Goal: Task Accomplishment & Management: Manage account settings

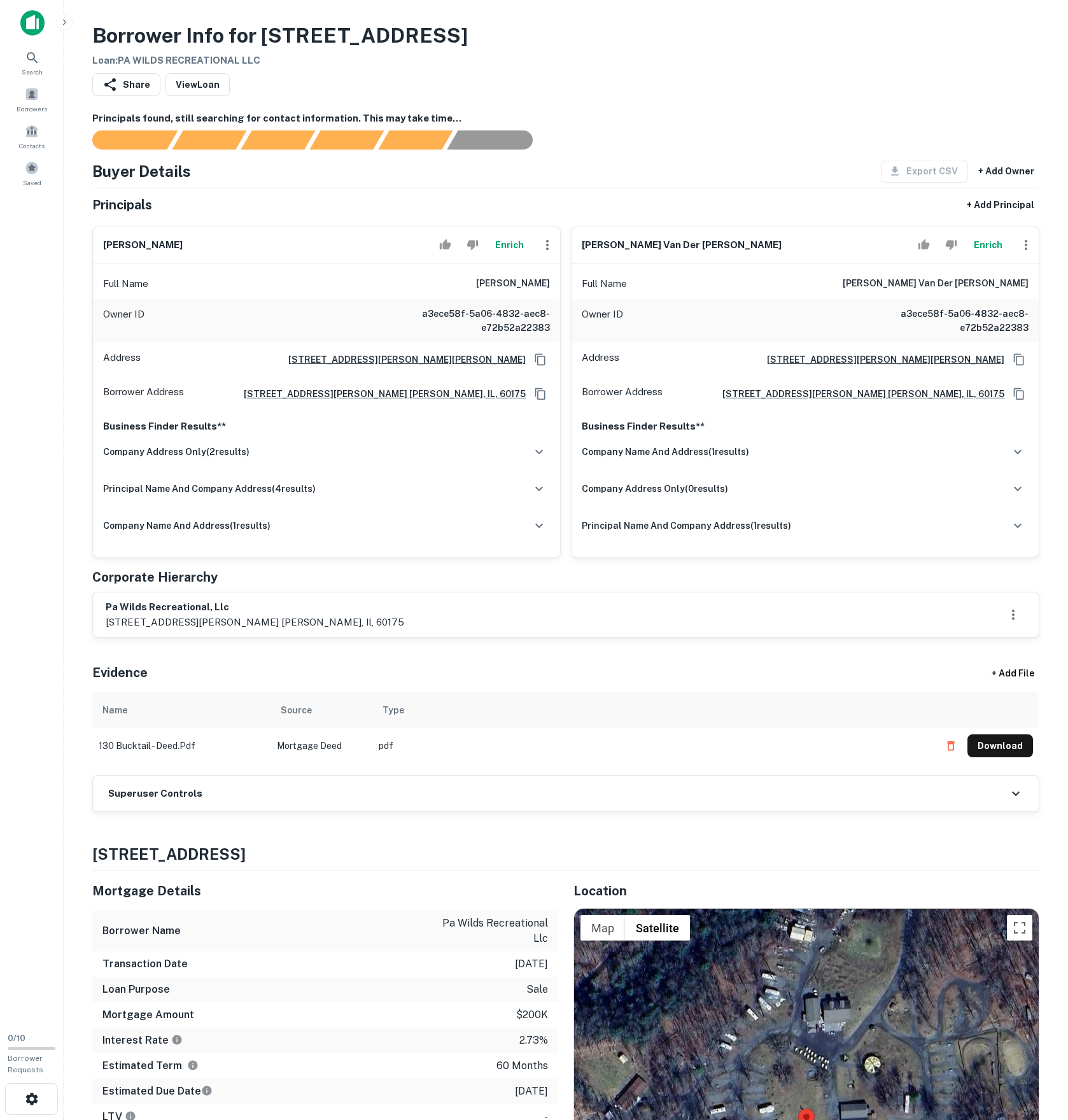
click at [222, 764] on td "130 bucktail - deed.pdf" at bounding box center [181, 746] width 178 height 36
click at [219, 811] on div "Superuser Controls" at bounding box center [566, 794] width 946 height 36
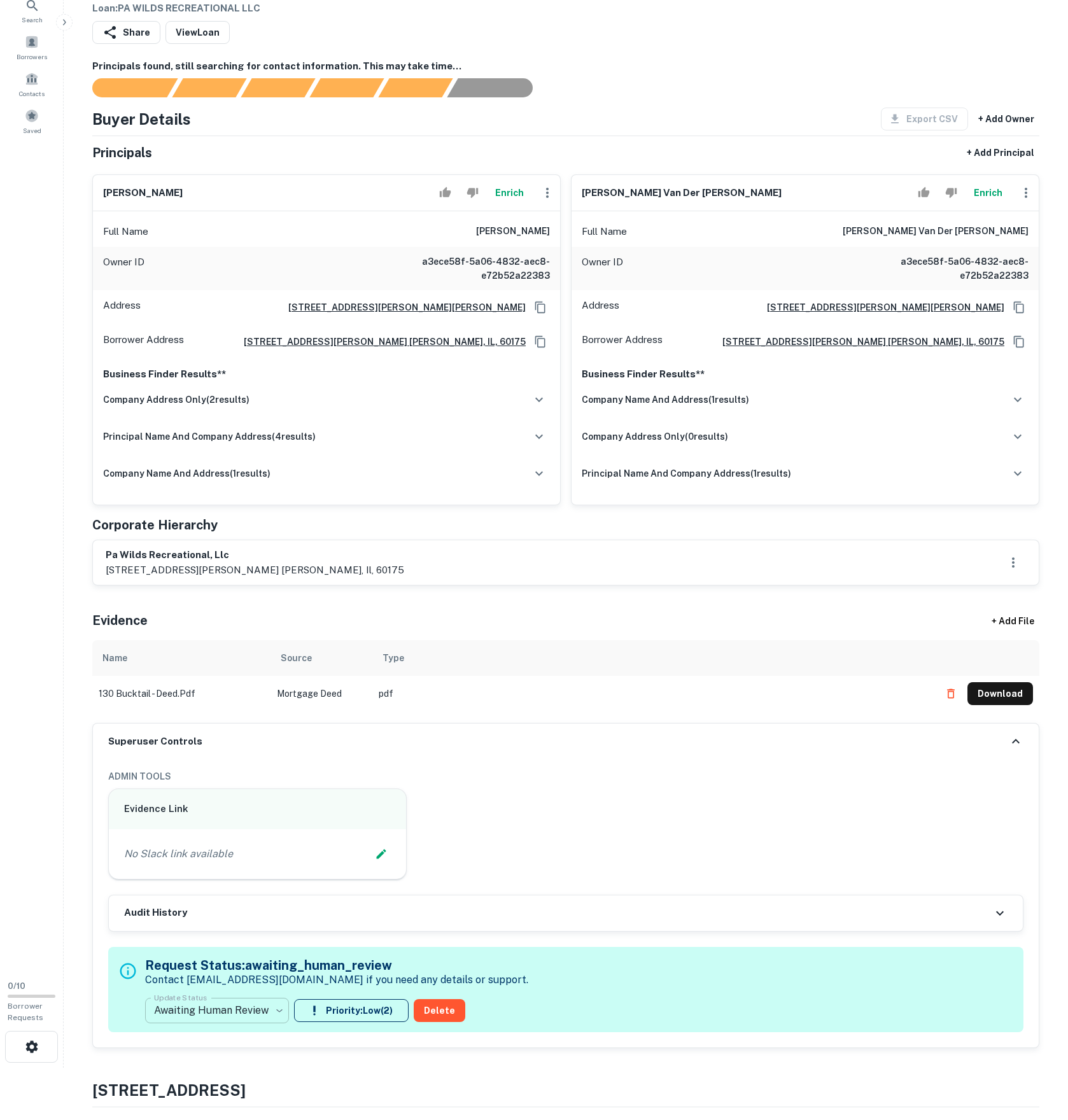
scroll to position [519, 0]
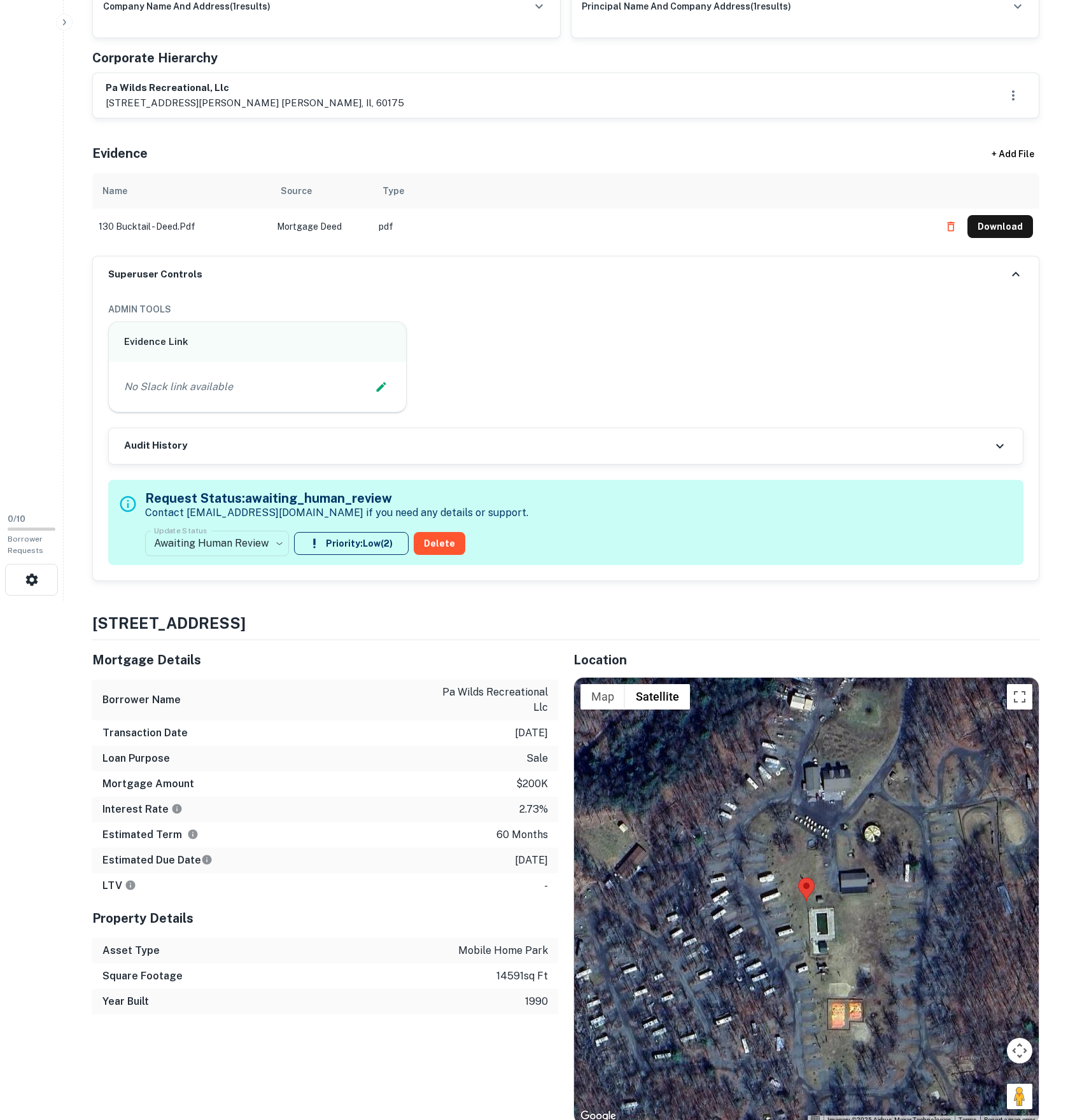
click at [227, 565] on div "**********" at bounding box center [566, 522] width 916 height 85
click at [228, 601] on body "Search Borrowers Contacts Saved 0 / 10 Borrower Requests Borrower Info for 130 …" at bounding box center [534, 41] width 1068 height 1120
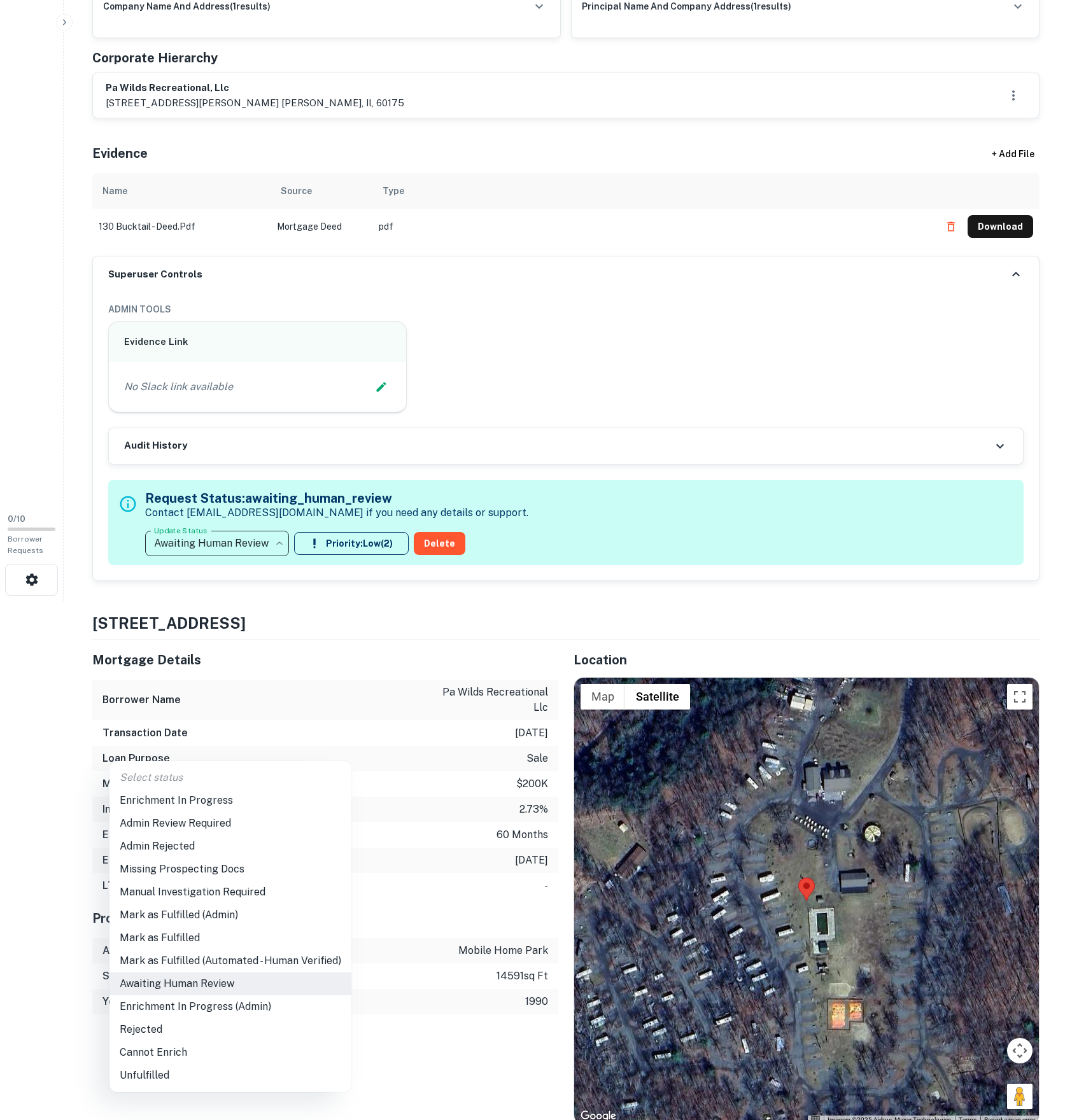
click at [232, 805] on li "Enrichment In Progress" at bounding box center [230, 800] width 242 height 23
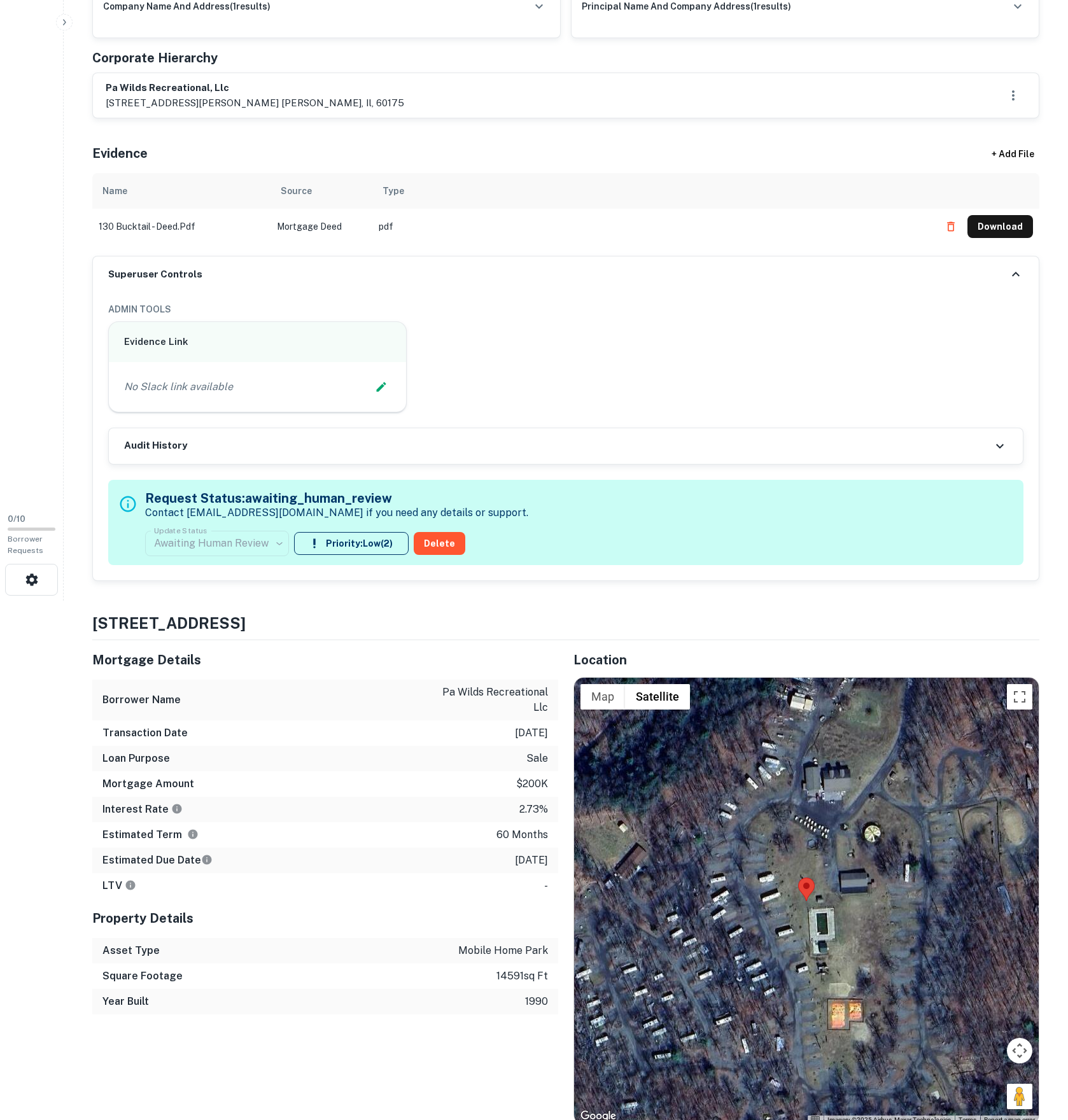
click at [354, 396] on div "No Slack link available" at bounding box center [258, 387] width 267 height 19
click at [376, 391] on icon "Edit Slack Link" at bounding box center [381, 386] width 9 height 9
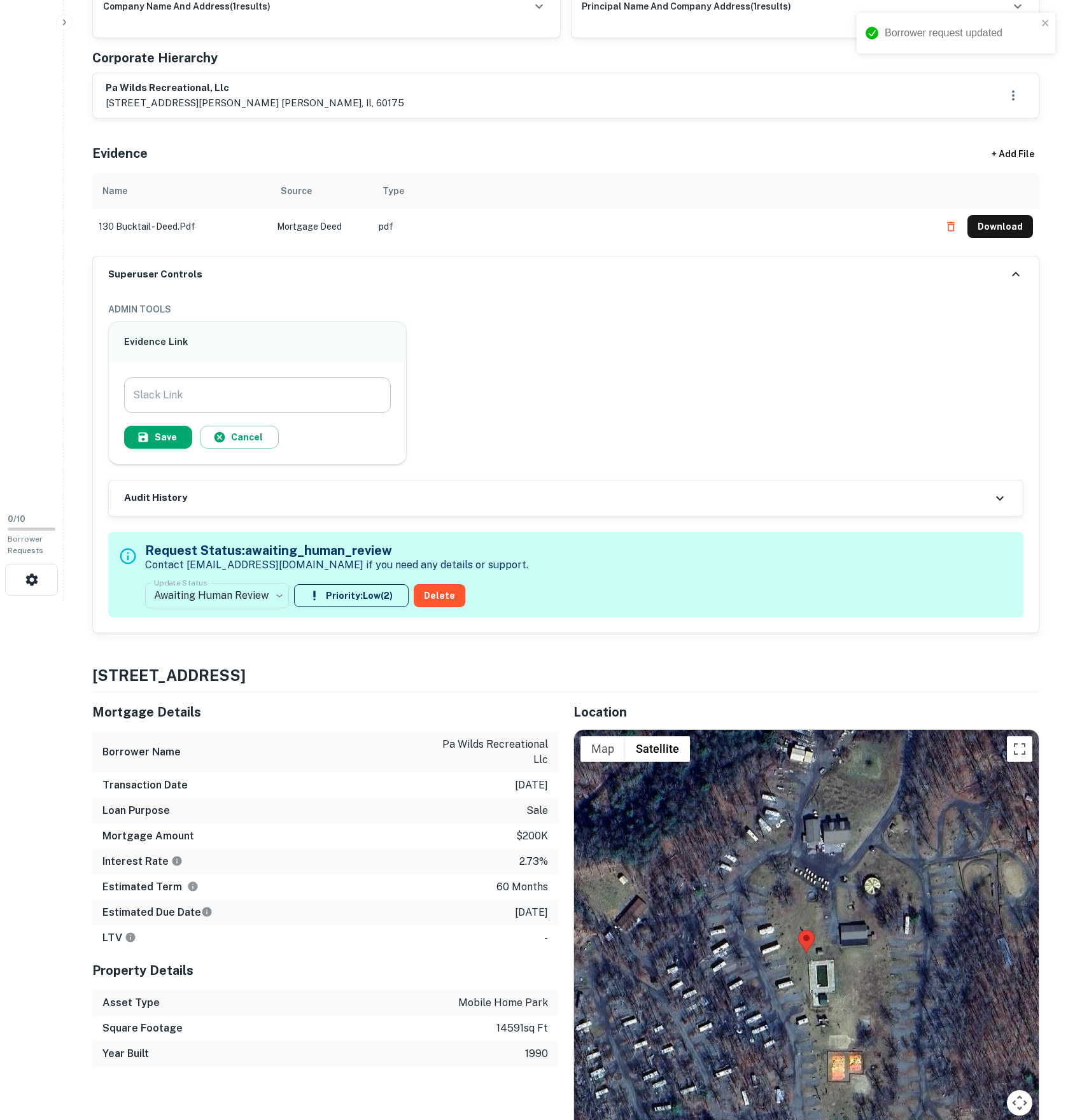
click at [338, 413] on input "Slack Link" at bounding box center [258, 396] width 267 height 36
type input "**********"
paste input "**********"
type input "**********"
click at [192, 448] on button "Save" at bounding box center [158, 437] width 68 height 23
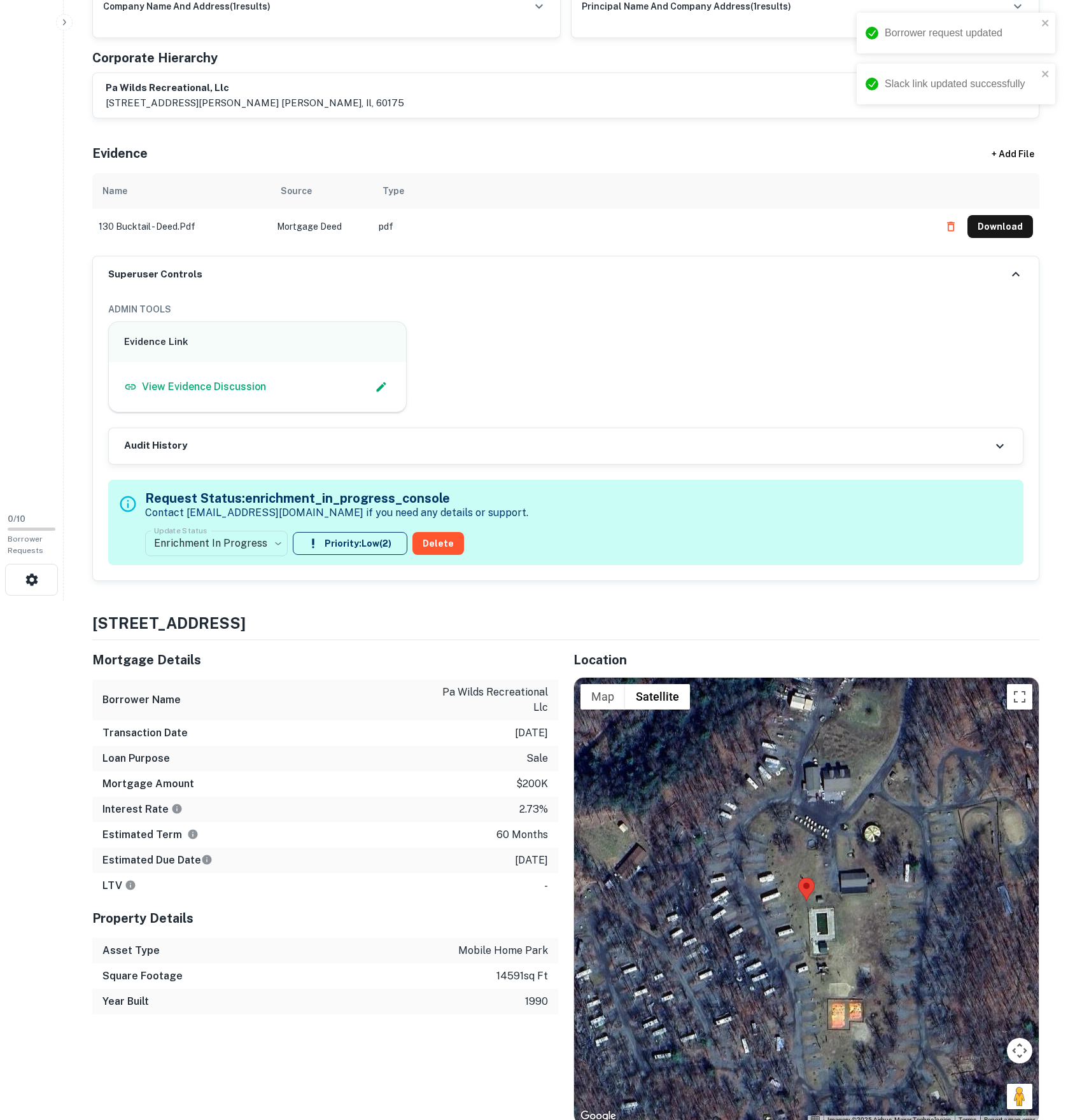
scroll to position [0, 0]
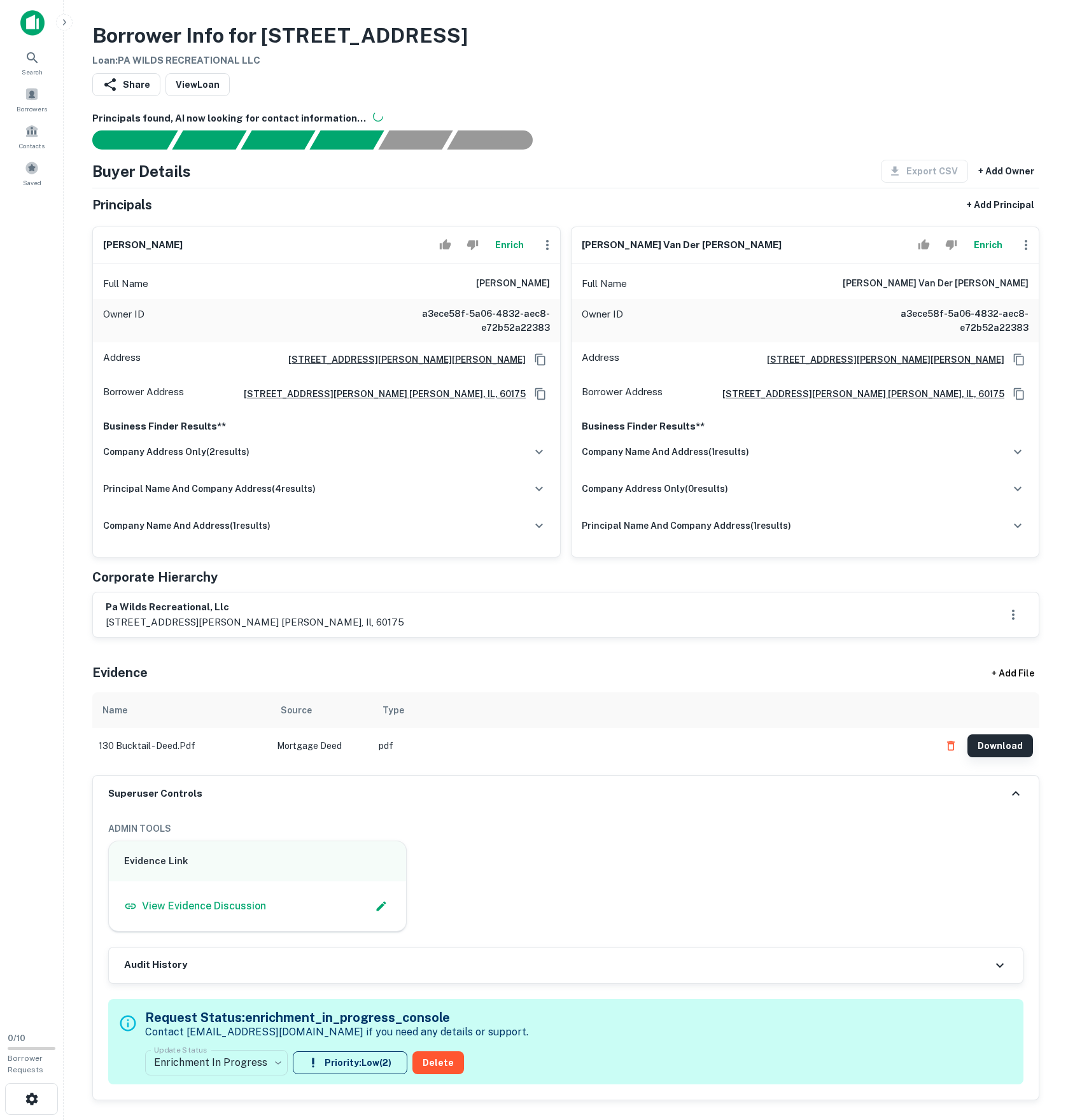
click at [1030, 757] on button "Download" at bounding box center [1000, 746] width 66 height 23
drag, startPoint x: 536, startPoint y: 481, endPoint x: 124, endPoint y: 341, distance: 435.1
click at [537, 401] on icon "Copy Address" at bounding box center [541, 394] width 13 height 13
drag, startPoint x: 869, startPoint y: 338, endPoint x: 1087, endPoint y: 348, distance: 218.2
click at [1067, 348] on html "Search Borrowers Contacts Saved 0 / 10 Borrower Requests Borrower Info for 130 …" at bounding box center [534, 560] width 1068 height 1120
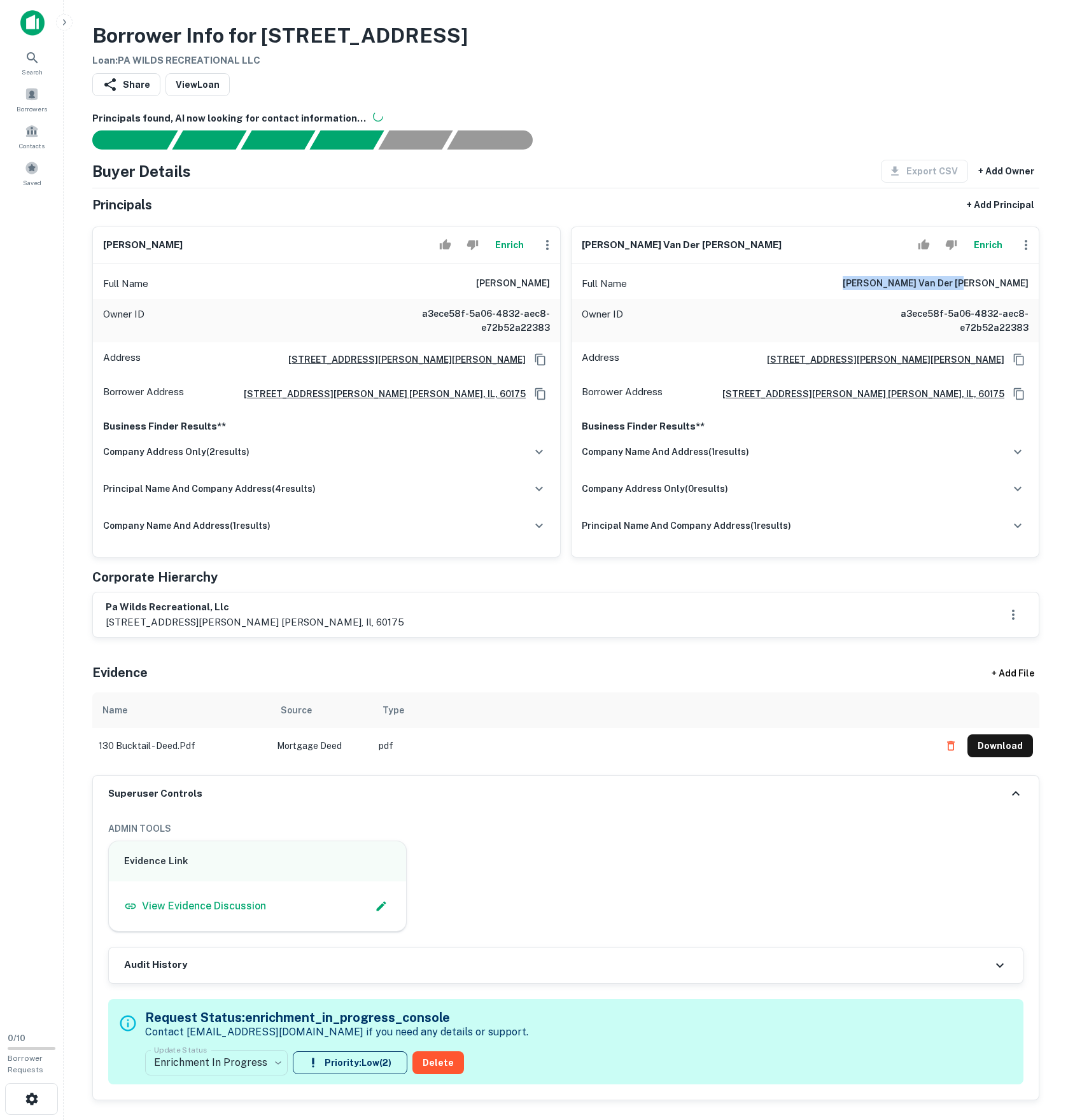
copy h6 "matthew b. van der molen"
click at [1026, 252] on icon "button" at bounding box center [1026, 245] width 15 height 15
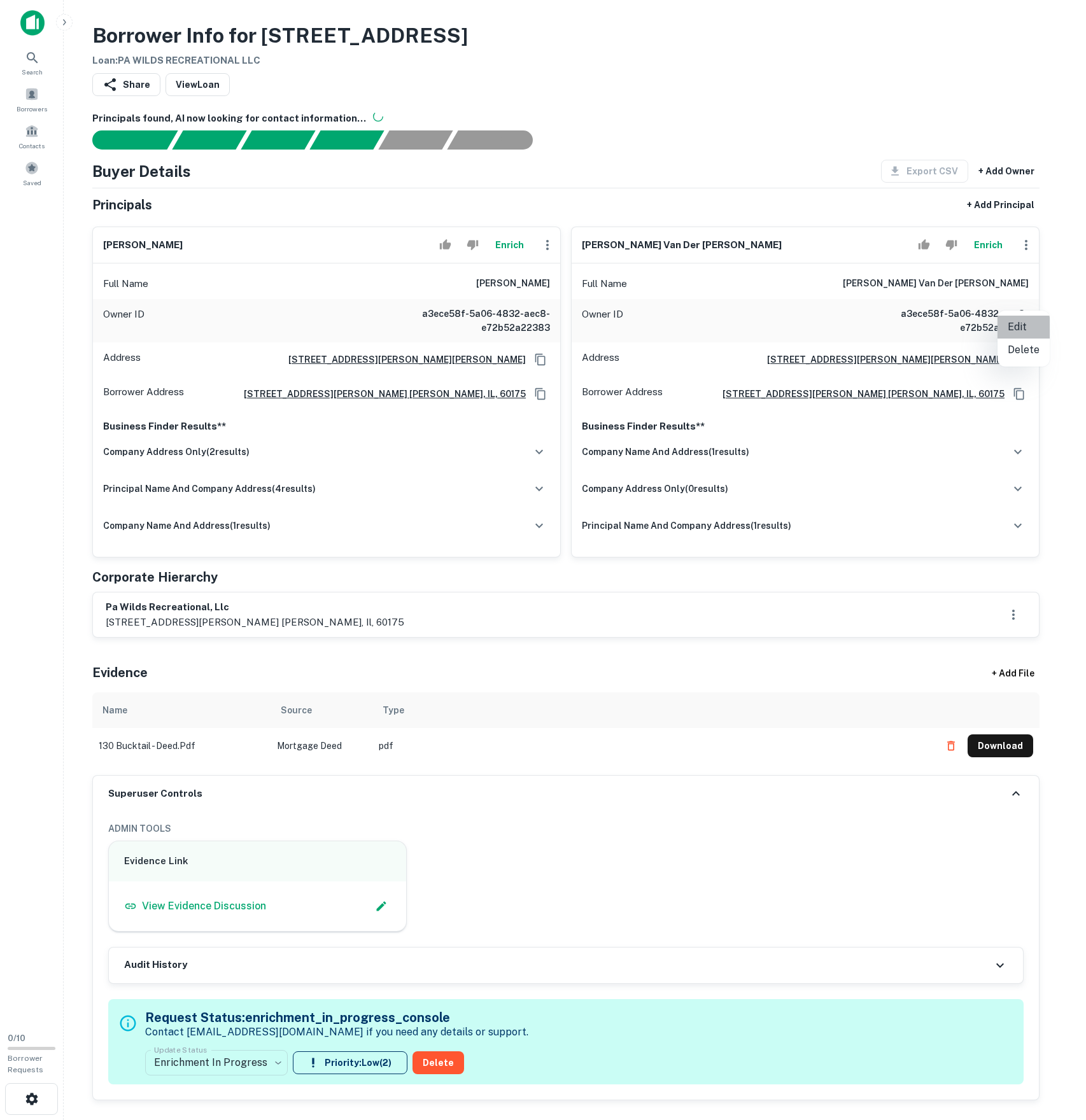
click at [1021, 326] on li "Edit" at bounding box center [1023, 327] width 52 height 23
select select "**"
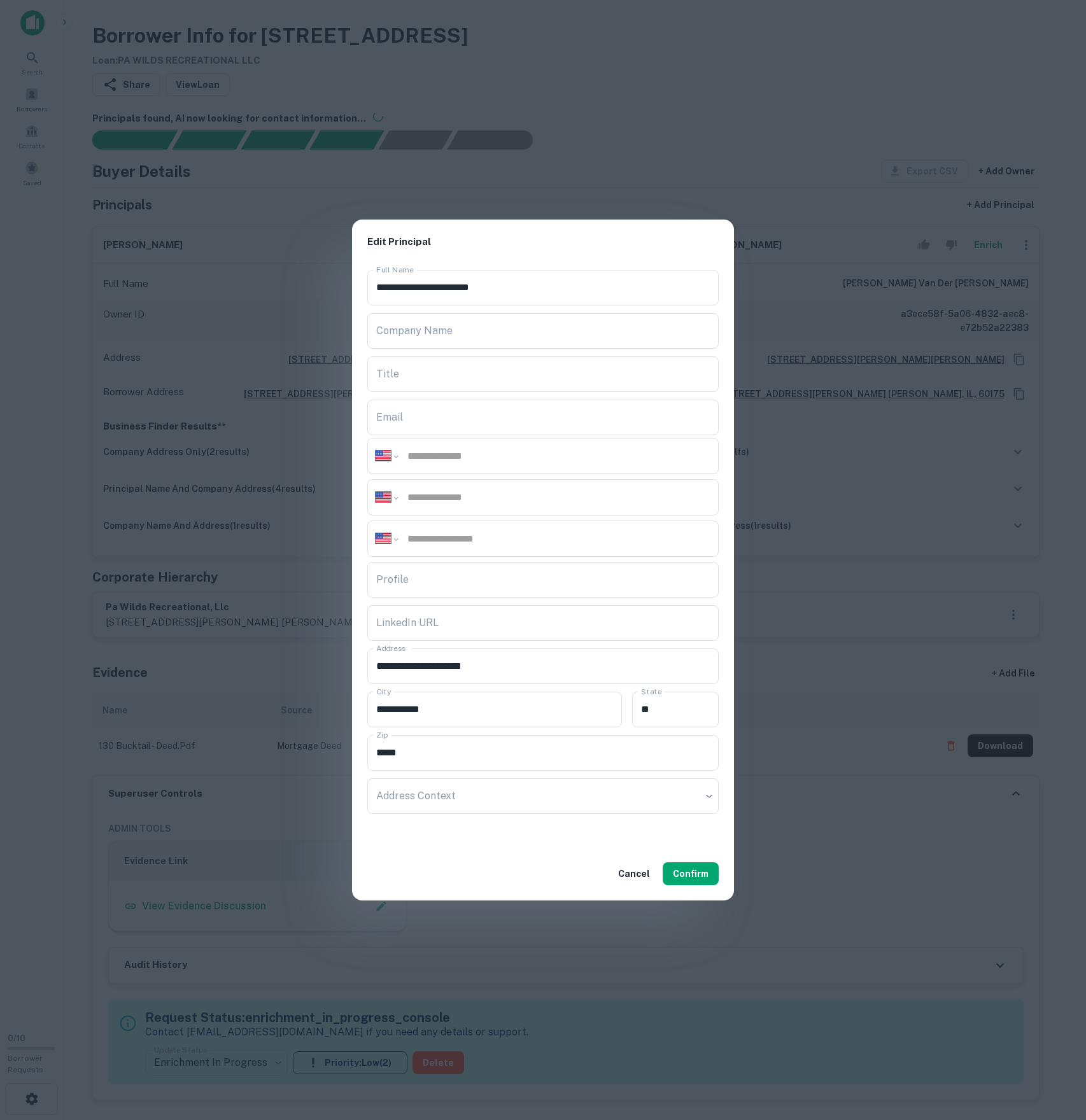
click at [544, 466] on div "**********" at bounding box center [542, 456] width 351 height 36
paste input "**********"
type input "**********"
click at [504, 506] on div "**********" at bounding box center [542, 497] width 351 height 36
paste input "**********"
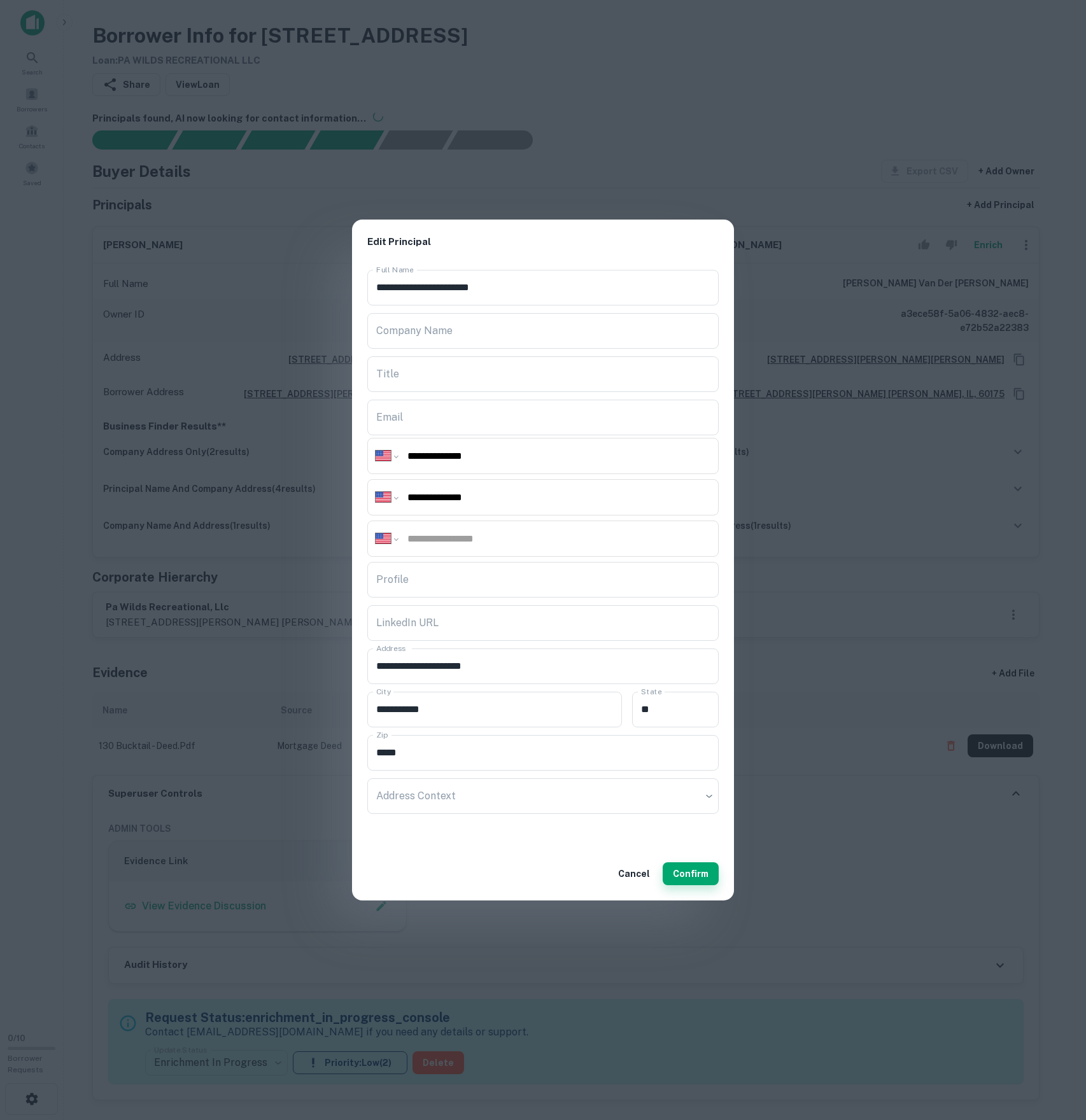
type input "**********"
click at [703, 883] on button "Confirm" at bounding box center [690, 874] width 56 height 23
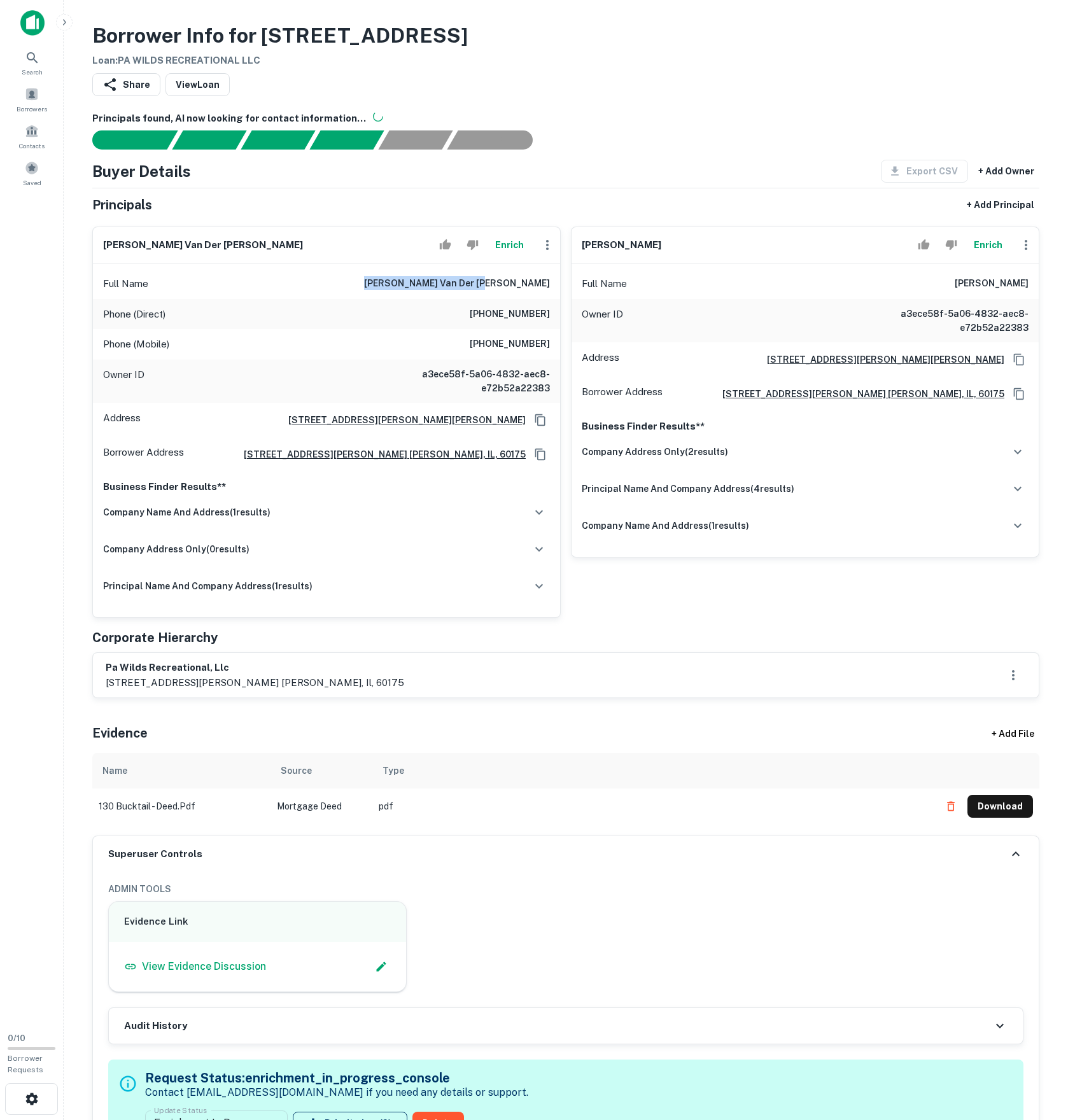
drag, startPoint x: 405, startPoint y: 340, endPoint x: 371, endPoint y: 328, distance: 36.1
click at [557, 299] on div "Full Name matthew b. van der molen" at bounding box center [326, 283] width 467 height 31
copy h6 "matthew b. van der molen"
drag, startPoint x: 984, startPoint y: 338, endPoint x: 1092, endPoint y: 343, distance: 108.1
click at [1067, 343] on html "Search Borrowers Contacts Saved 0 / 10 Borrower Requests Borrower Info for 130 …" at bounding box center [534, 560] width 1068 height 1120
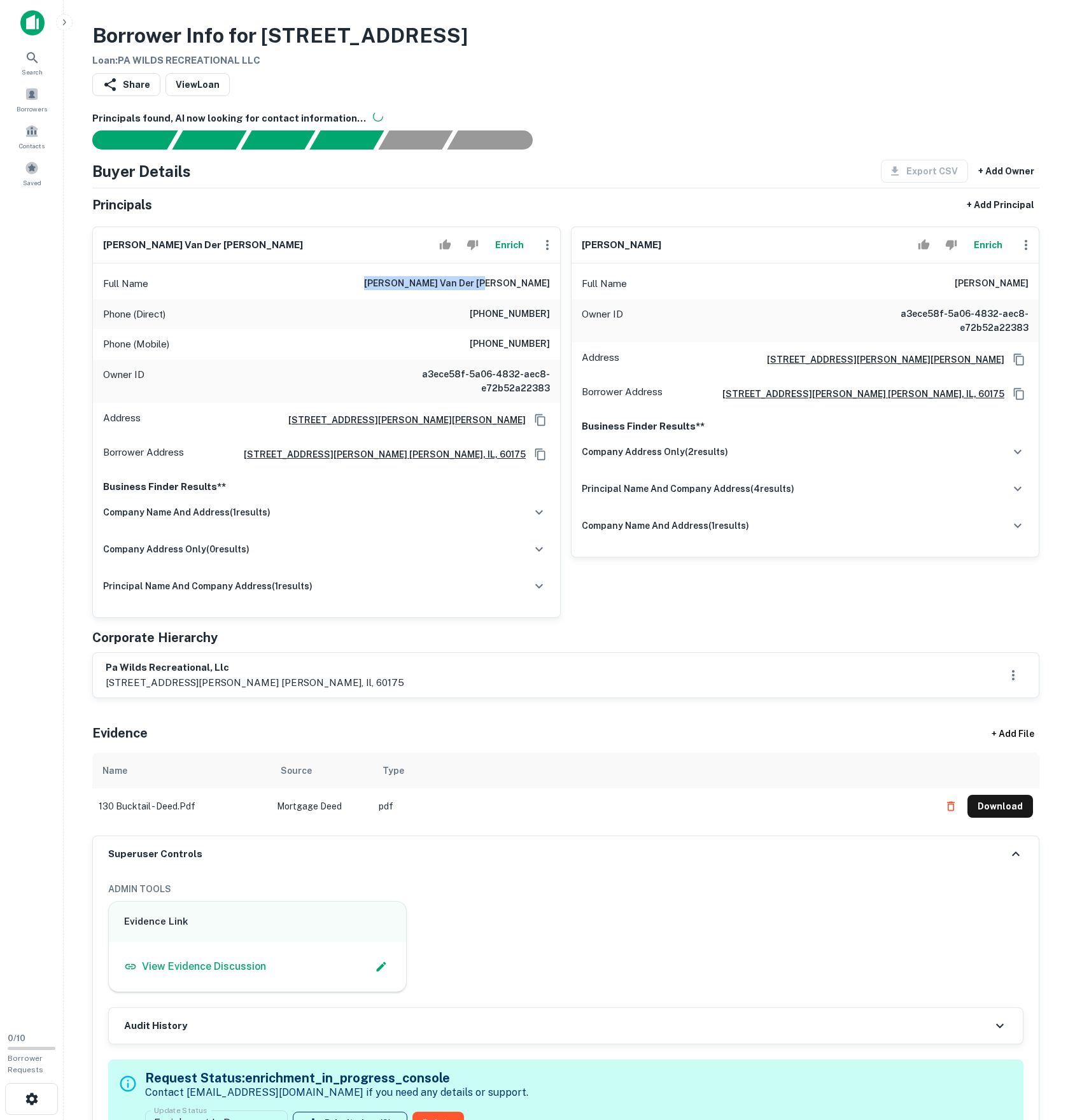
copy h6 "douglas n. lurie, jr."
drag, startPoint x: 97, startPoint y: 805, endPoint x: 313, endPoint y: 816, distance: 216.3
click at [313, 697] on div "pa wilds recreational, llc 4n706 west woods drive, st. charles, il, 60175" at bounding box center [566, 675] width 946 height 44
copy h6 "pa wilds recreational, llc"
drag, startPoint x: 78, startPoint y: 719, endPoint x: 147, endPoint y: 807, distance: 111.8
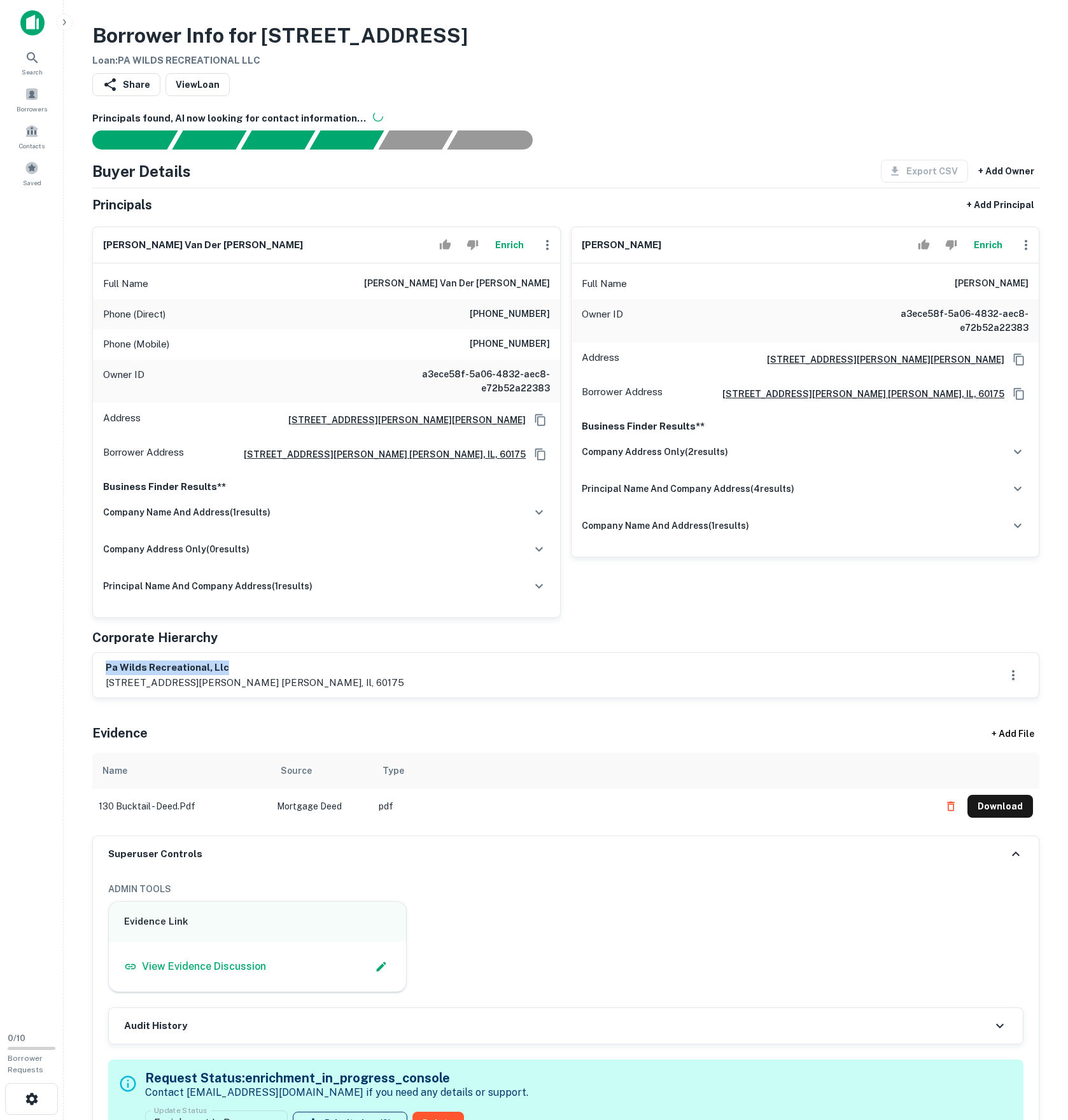
click at [180, 690] on div "pa wilds recreational, llc 4n706 west woods drive, st. charles, il, 60175" at bounding box center [566, 675] width 921 height 29
drag, startPoint x: 99, startPoint y: 832, endPoint x: 461, endPoint y: 845, distance: 362.2
click at [461, 697] on div "pa wilds recreational, llc 4n706 west woods drive, st. charles, il, 60175" at bounding box center [566, 675] width 946 height 44
copy p "4n706 west woods drive, st. charles, il, 60175"
drag, startPoint x: 983, startPoint y: 355, endPoint x: 1035, endPoint y: 349, distance: 52.3
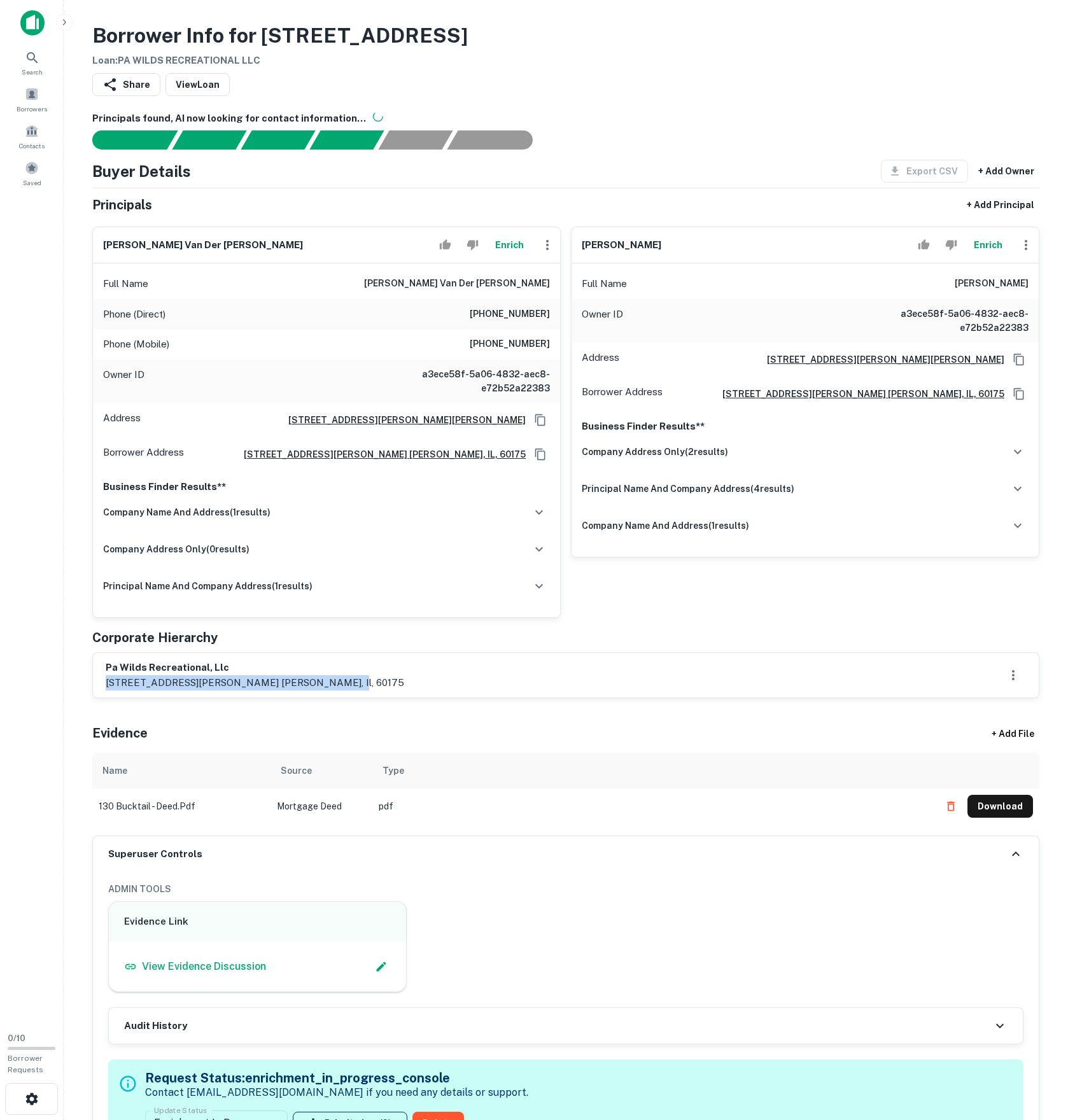
click at [1035, 299] on div "Full Name douglas n. lurie, jr." at bounding box center [805, 283] width 467 height 31
copy h6 "douglas n. lurie, jr."
click at [102, 697] on div "pa wilds recreational, llc 4n706 west woods drive, st. charles, il, 60175" at bounding box center [566, 675] width 946 height 44
drag, startPoint x: 106, startPoint y: 822, endPoint x: 266, endPoint y: 818, distance: 160.0
click at [266, 675] on h6 "pa wilds recreational, llc" at bounding box center [255, 668] width 298 height 14
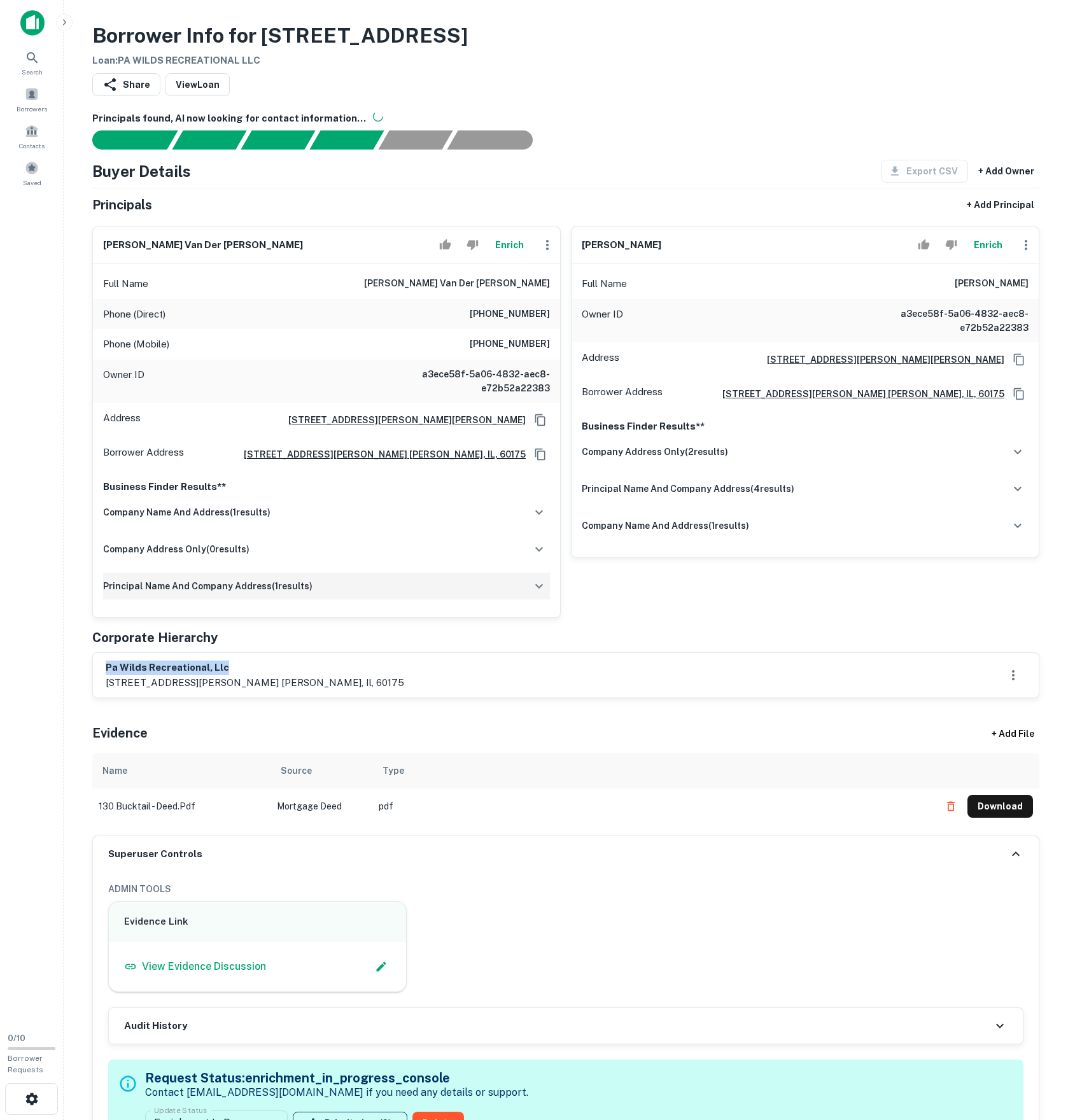
copy h6 "pa wilds recreational, llc"
drag, startPoint x: 910, startPoint y: 340, endPoint x: 1072, endPoint y: 349, distance: 162.2
click at [1067, 349] on html "Search Borrowers Contacts Saved 0 / 10 Borrower Requests Borrower Info for 130 …" at bounding box center [534, 560] width 1068 height 1120
copy h6 "douglas n. lurie, jr."
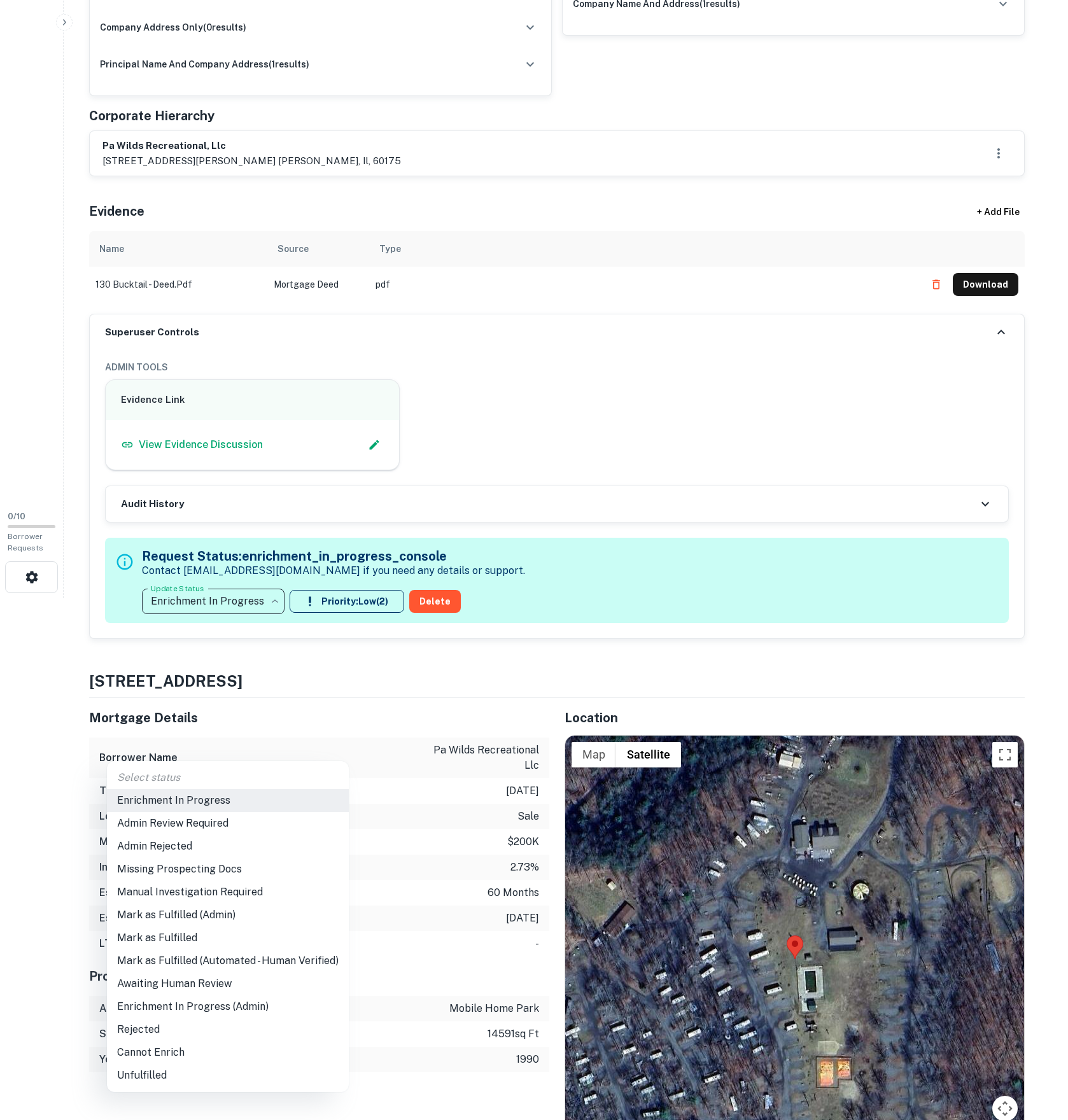
click at [240, 598] on body "Search Borrowers Contacts Saved 0 / 10 Borrower Requests Borrower Info for 130 …" at bounding box center [534, 38] width 1068 height 1120
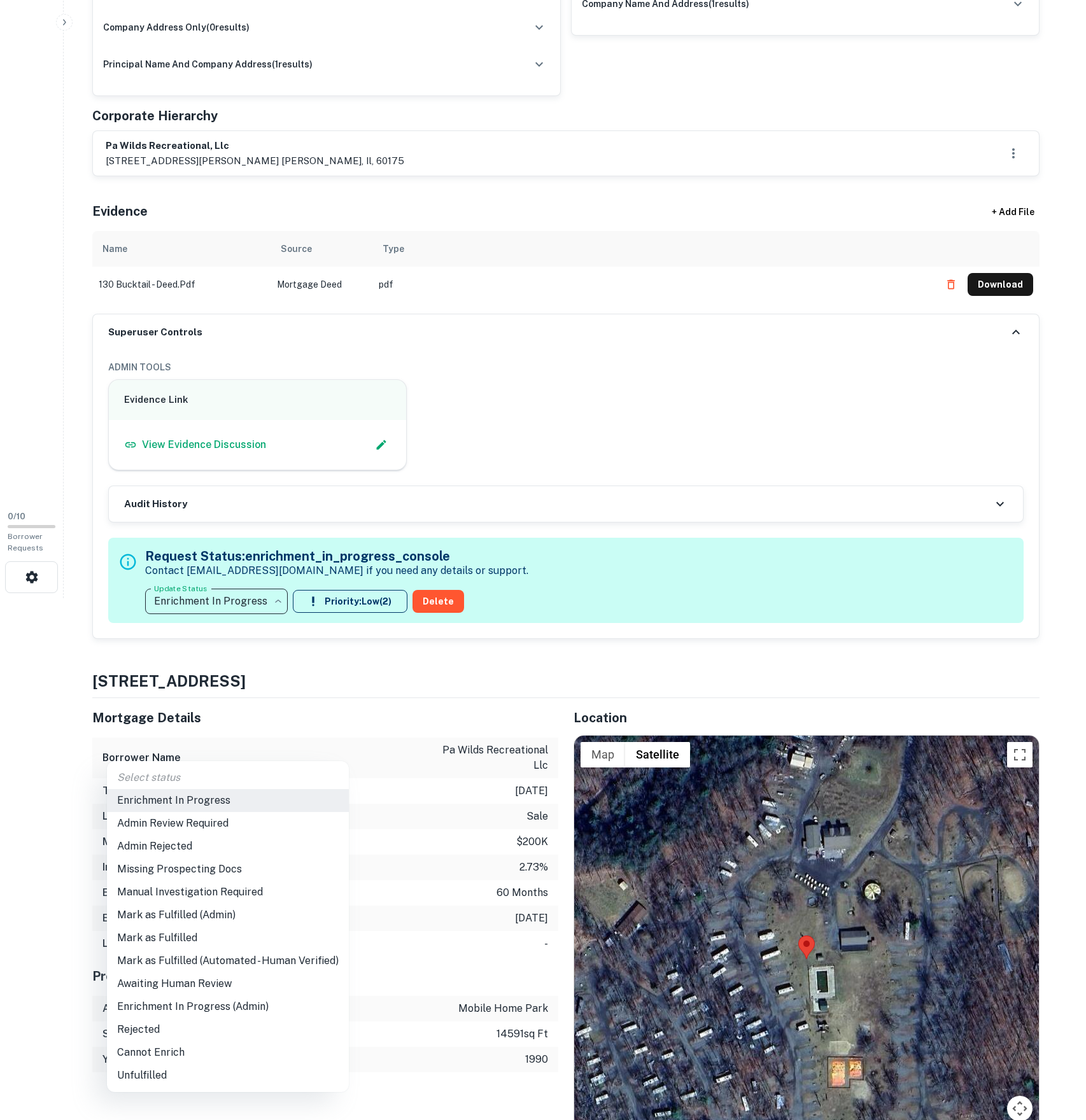
click at [243, 940] on li "Mark as Fulfilled" at bounding box center [228, 938] width 242 height 23
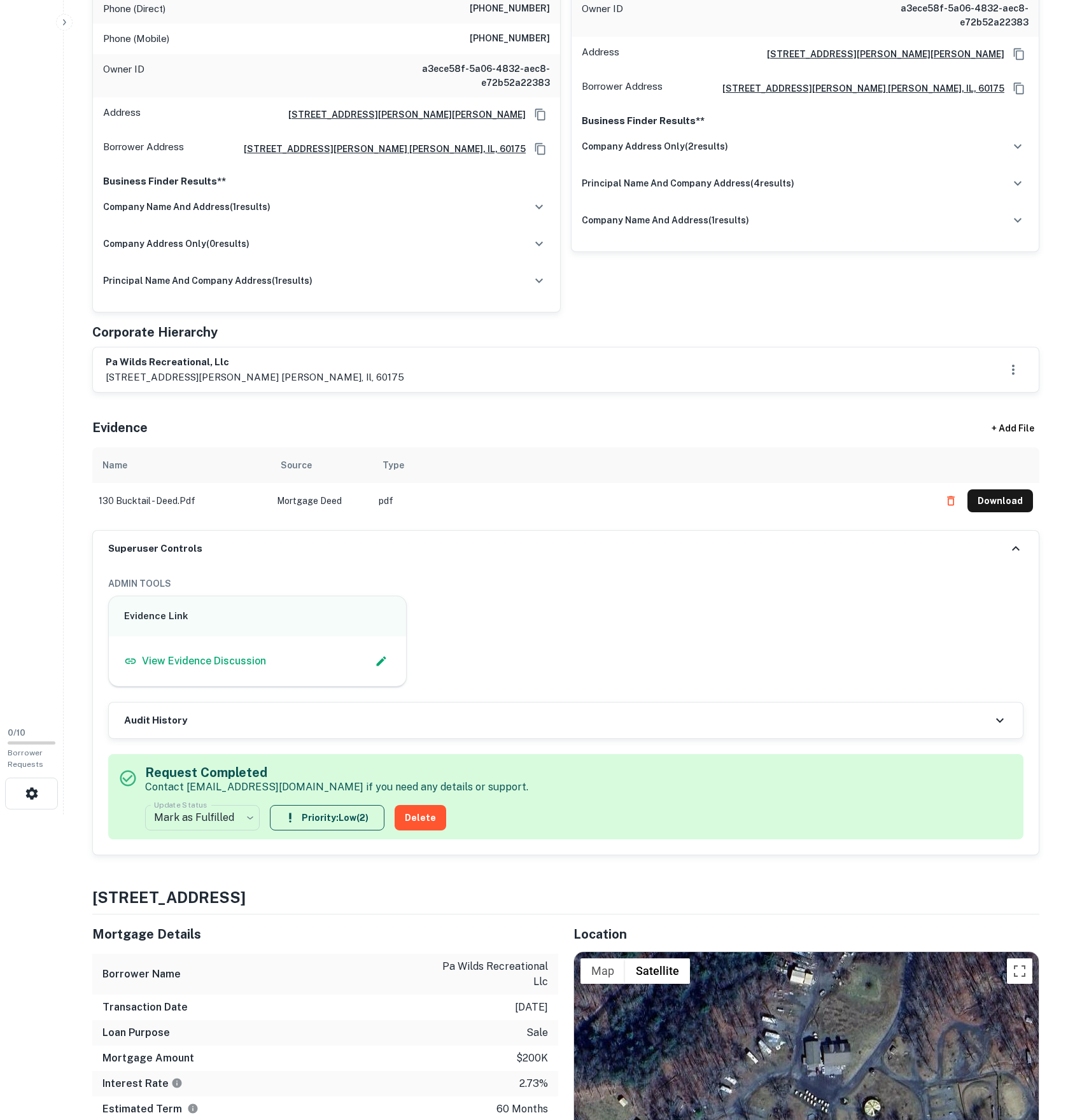
scroll to position [283, 0]
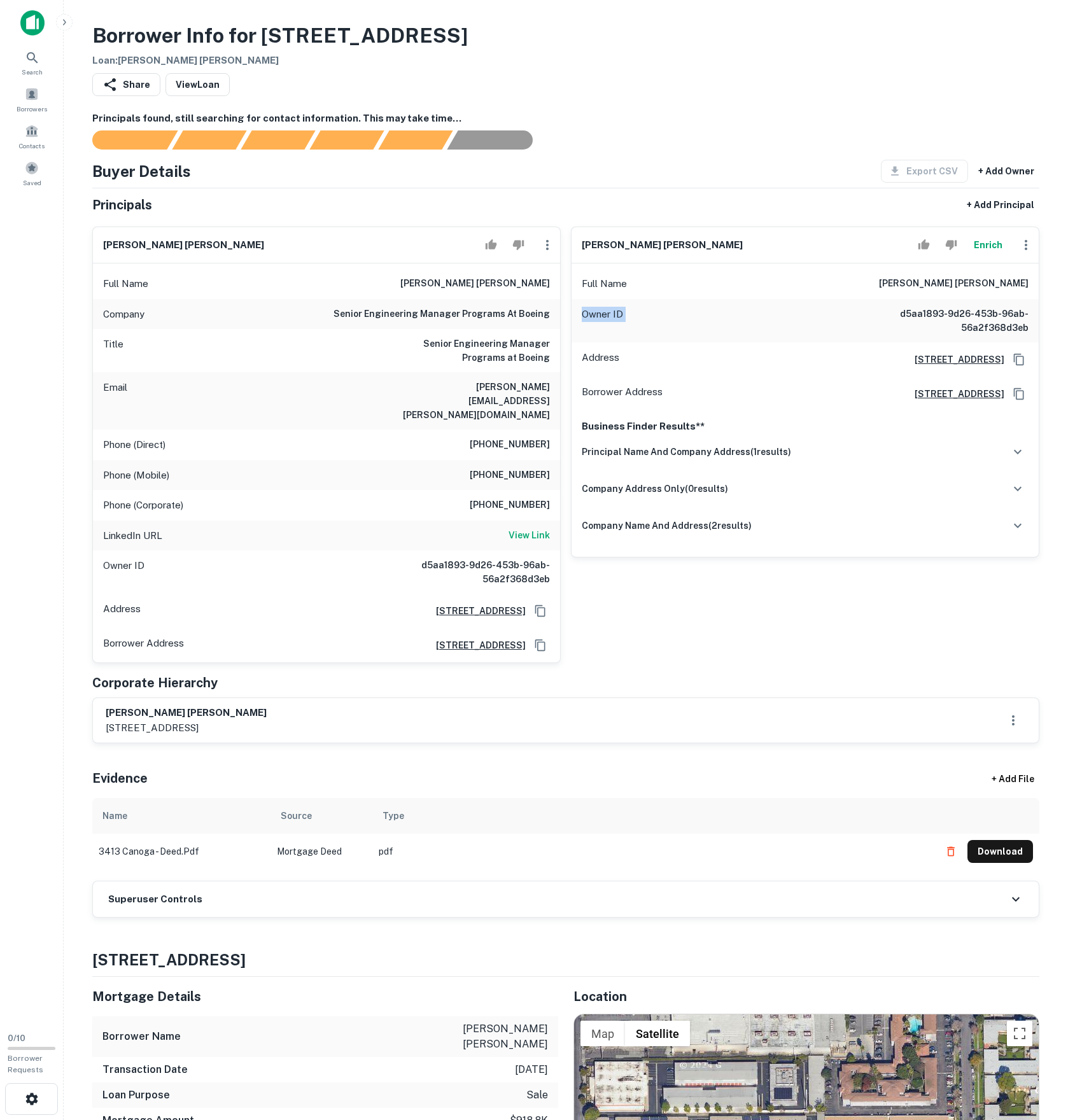
drag, startPoint x: 743, startPoint y: 356, endPoint x: 1021, endPoint y: 359, distance: 278.0
click at [1021, 343] on div "Owner ID d5aa1893-9d26-453b-96ab-56a2f368d3eb" at bounding box center [805, 320] width 467 height 44
click at [825, 343] on div "Owner ID d5aa1893-9d26-453b-96ab-56a2f368d3eb" at bounding box center [805, 320] width 467 height 44
click at [887, 299] on div "Full Name [PERSON_NAME] [PERSON_NAME]" at bounding box center [805, 283] width 467 height 31
drag, startPoint x: 898, startPoint y: 341, endPoint x: 1087, endPoint y: 341, distance: 189.0
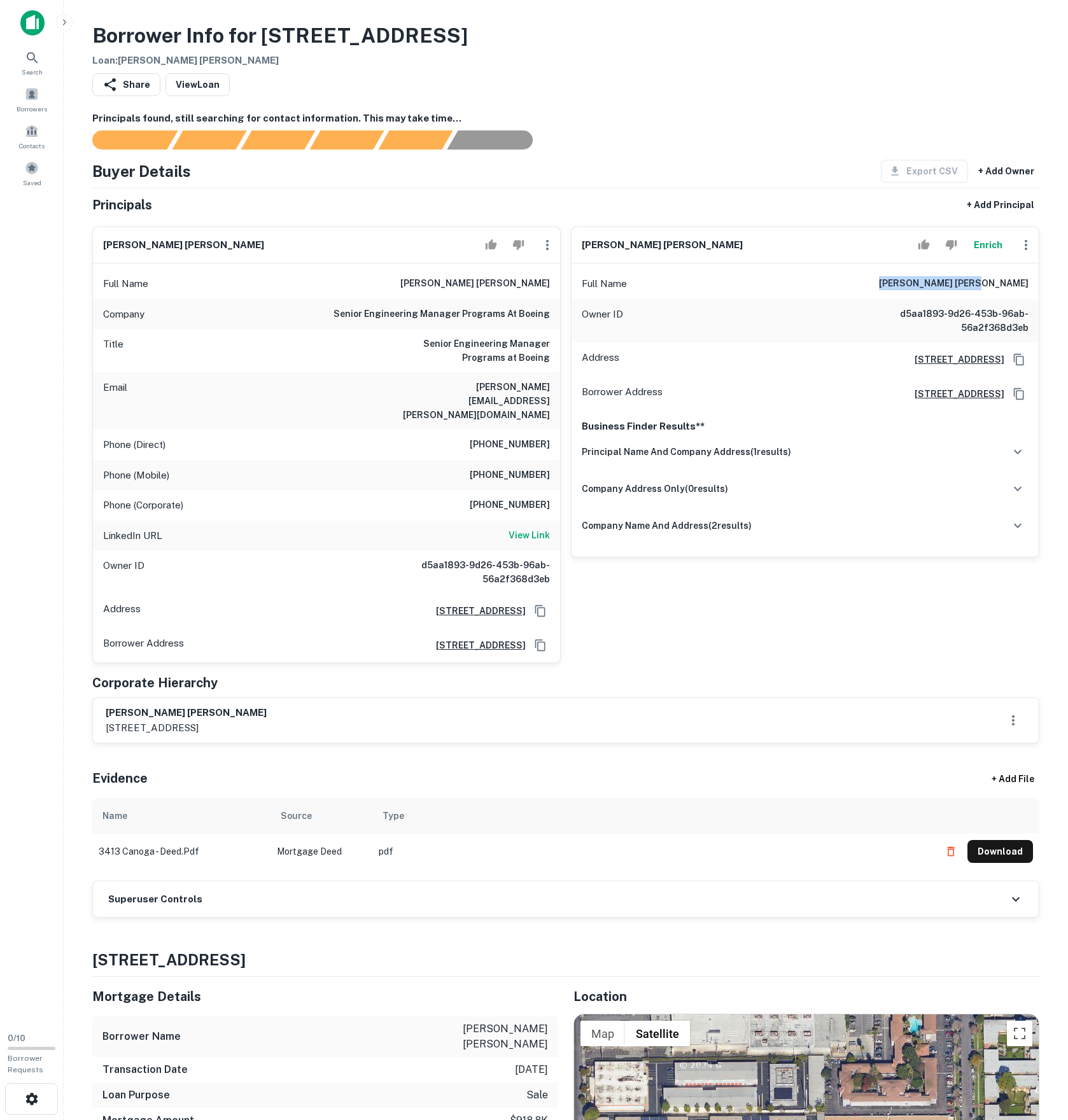
click at [1067, 341] on html "Search Borrowers Contacts Saved 0 / 10 Borrower Requests Borrower Info for [STR…" at bounding box center [534, 560] width 1068 height 1120
copy h6 "[PERSON_NAME] [PERSON_NAME]"
click at [292, 917] on div "Superuser Controls" at bounding box center [566, 899] width 946 height 36
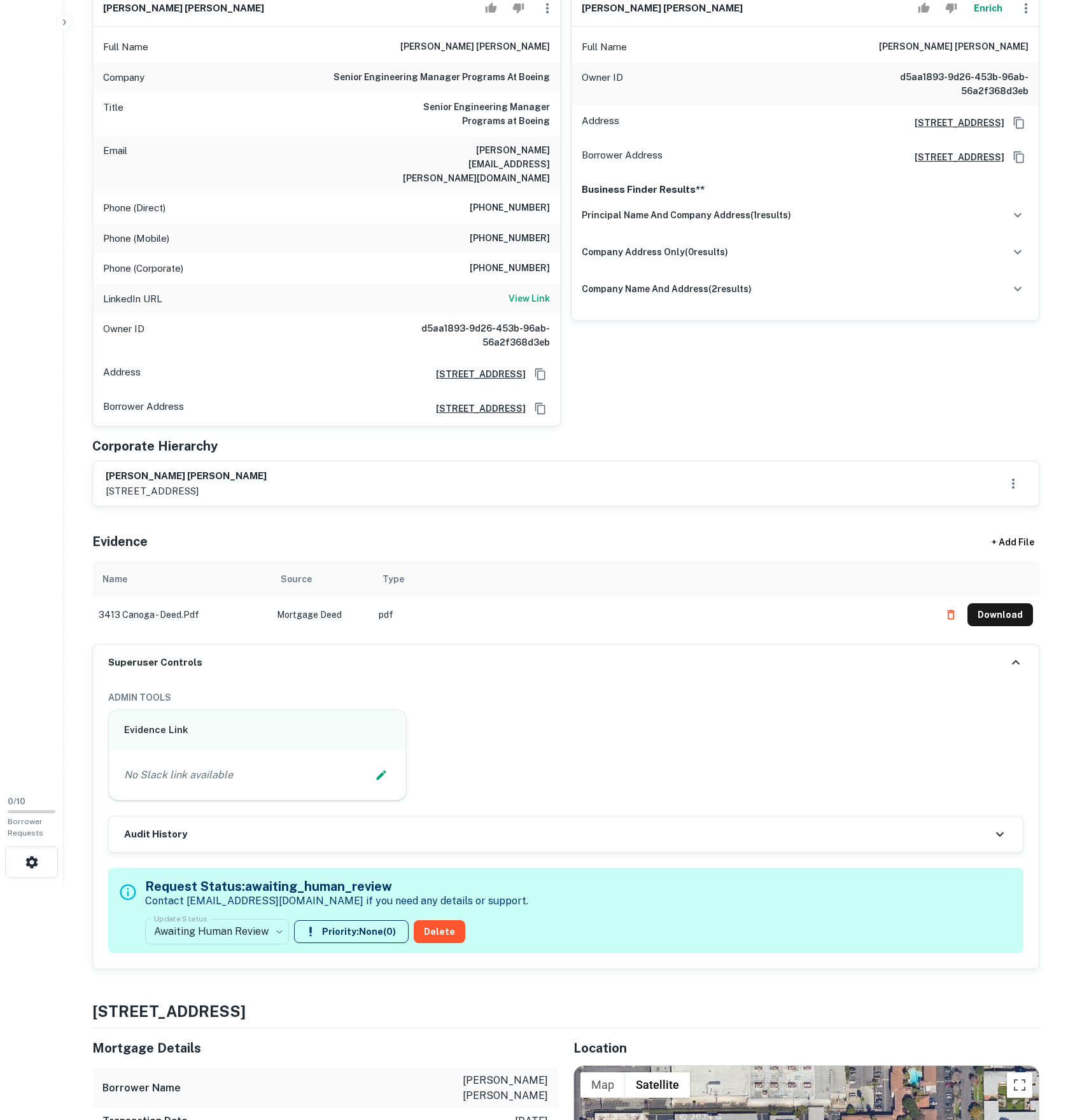
scroll to position [279, 0]
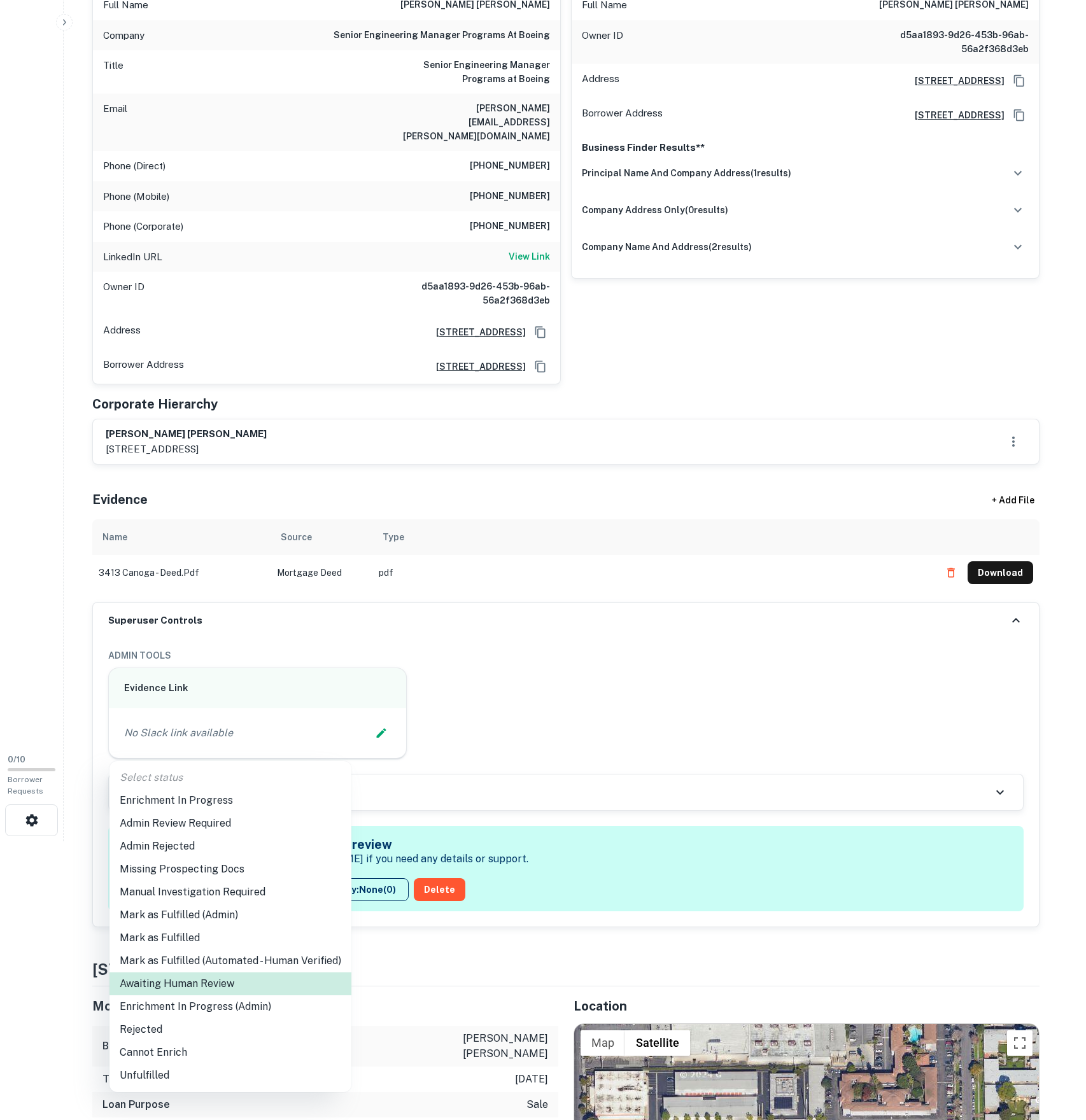
click at [252, 841] on body "Search Borrowers Contacts Saved 0 / 10 Borrower Requests Borrower Info for [STR…" at bounding box center [543, 281] width 1086 height 1120
click at [212, 798] on li "Enrichment In Progress" at bounding box center [230, 800] width 242 height 23
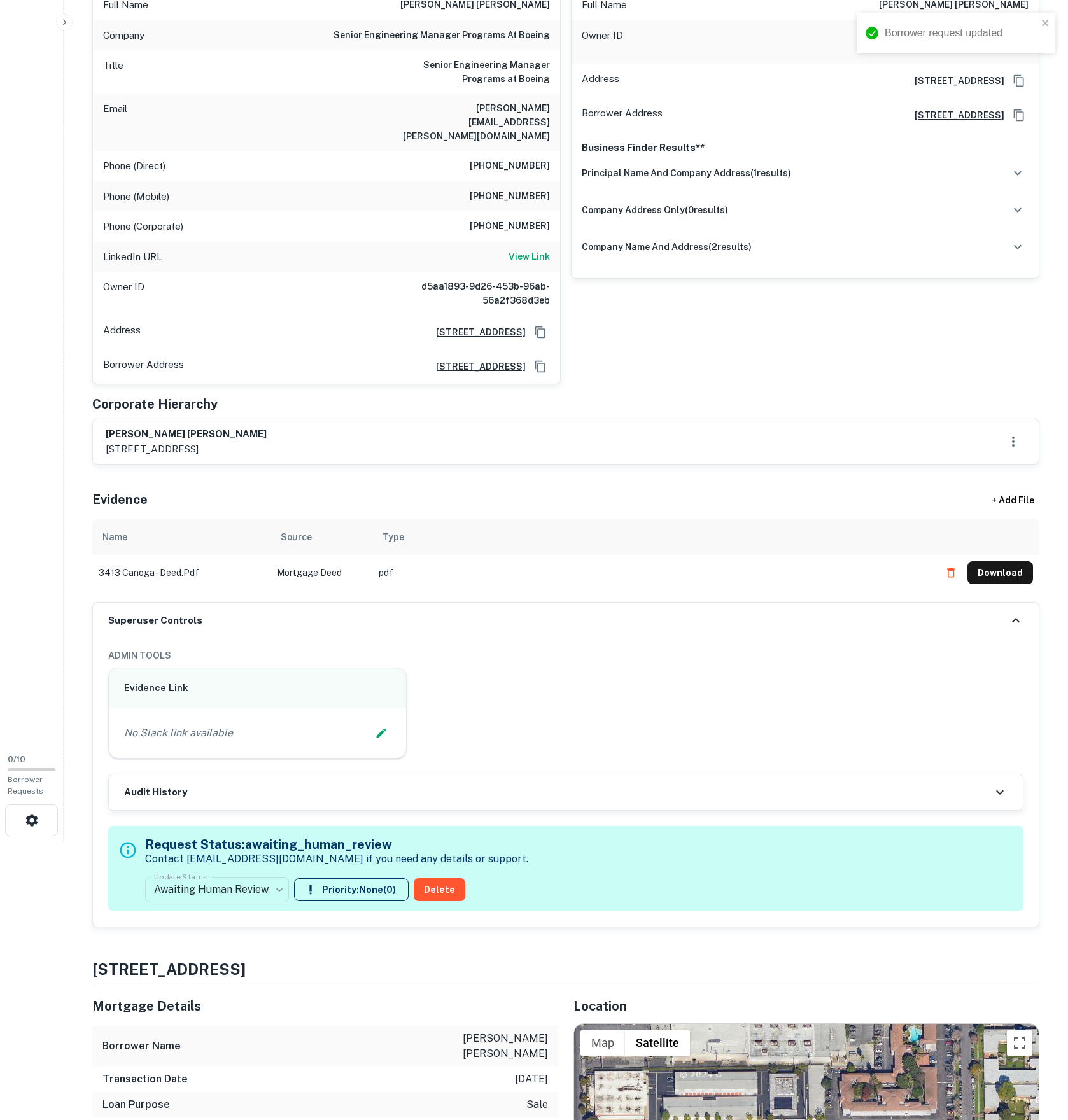
type input "**********"
click at [361, 758] on div "No Slack link available" at bounding box center [258, 732] width 298 height 49
click at [375, 740] on icon "Edit Slack Link" at bounding box center [381, 733] width 13 height 13
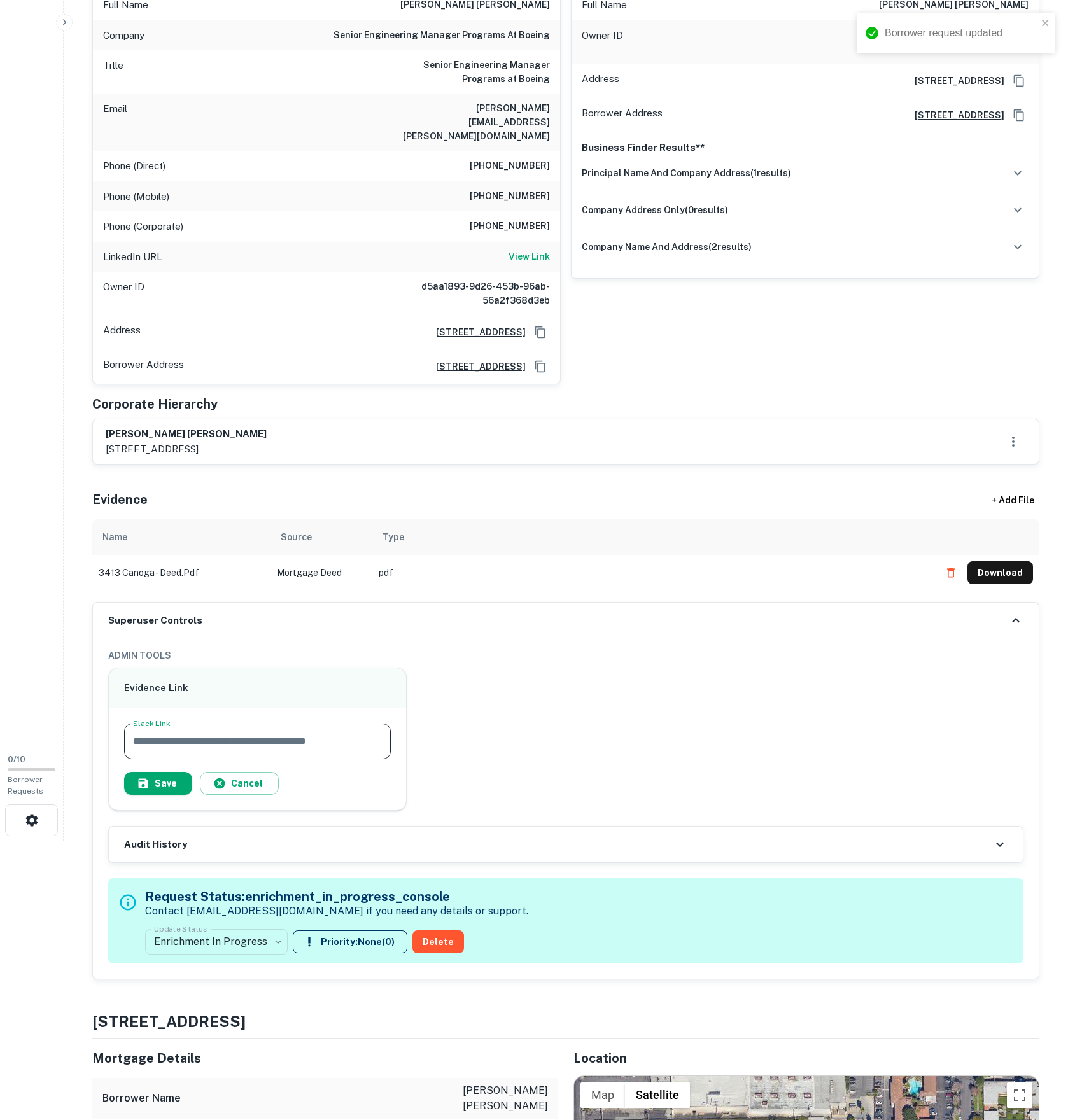
click at [302, 760] on input "Slack Link" at bounding box center [258, 742] width 267 height 36
paste input "**********"
type input "**********"
click at [178, 795] on button "Save" at bounding box center [158, 783] width 68 height 23
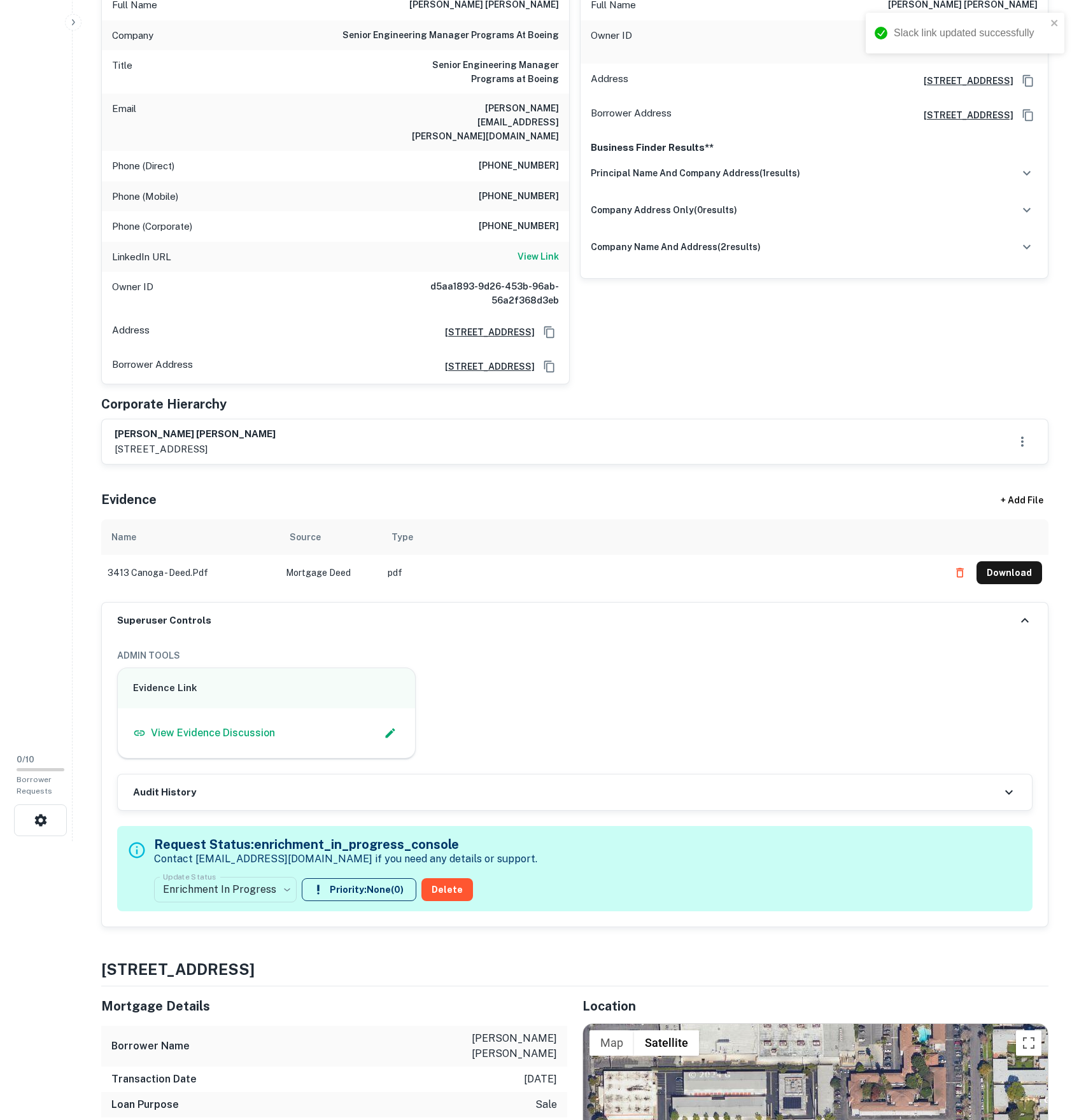
scroll to position [0, 0]
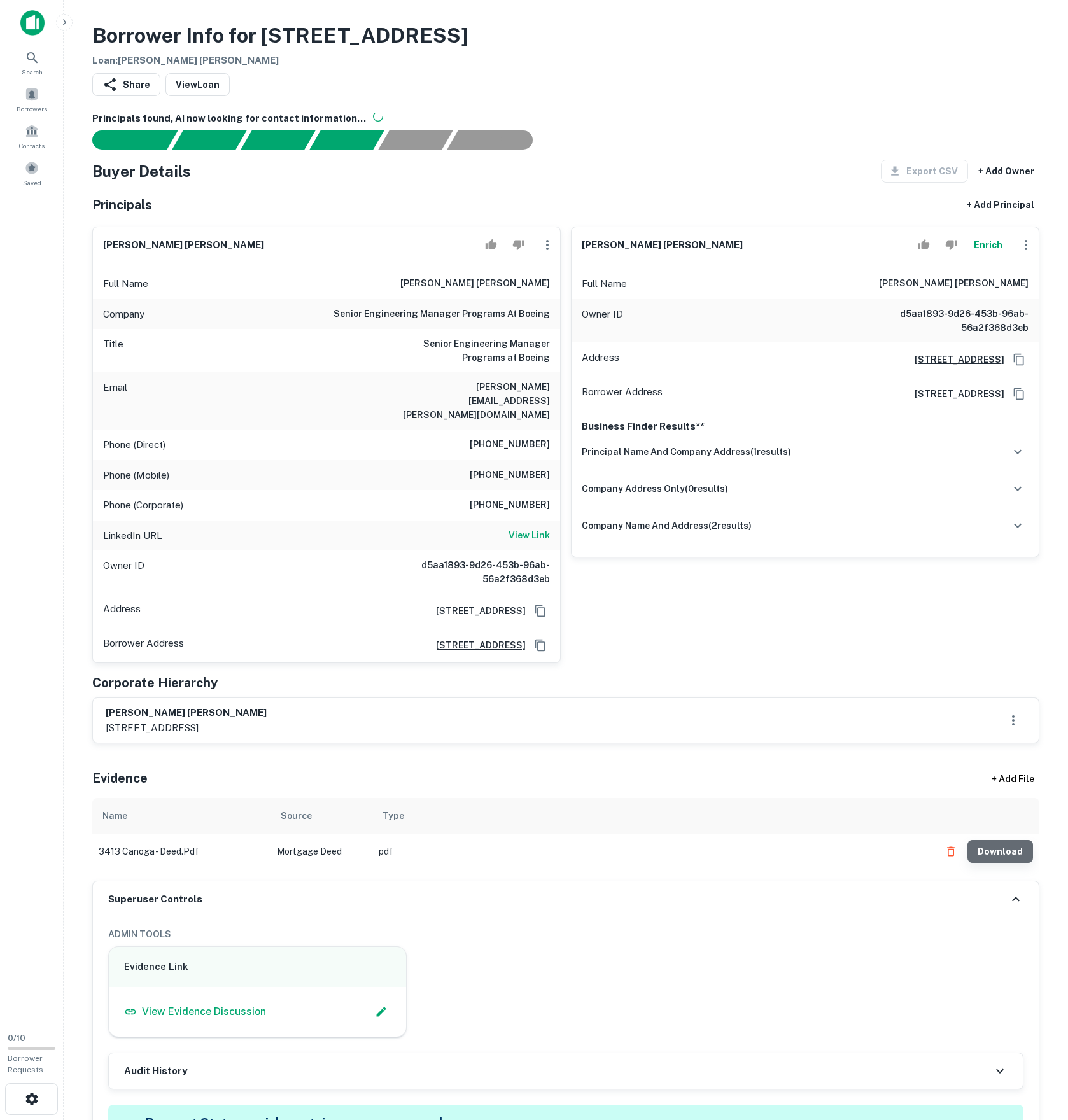
click at [1027, 863] on button "Download" at bounding box center [1000, 852] width 66 height 23
